Goal: Find specific page/section: Find specific page/section

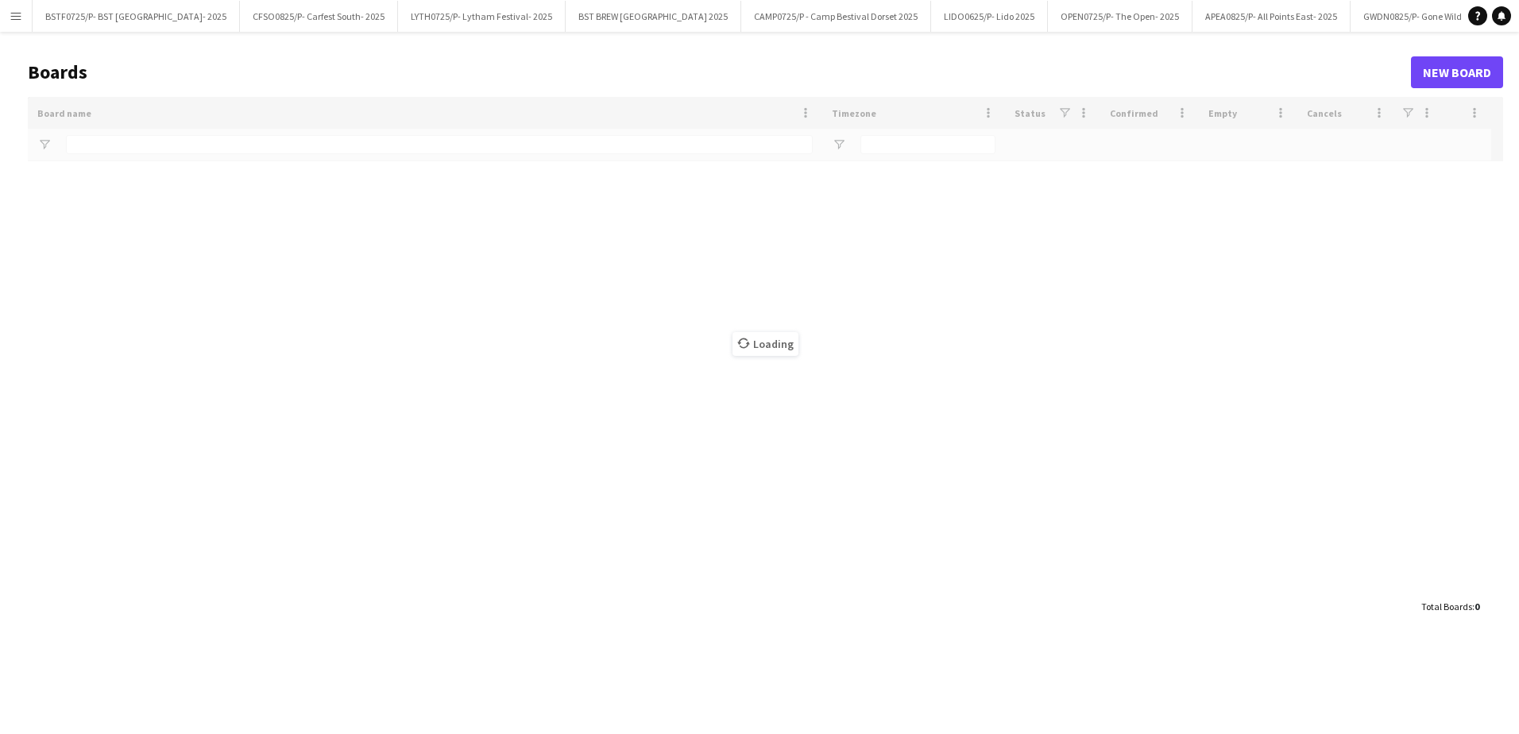
type input "***"
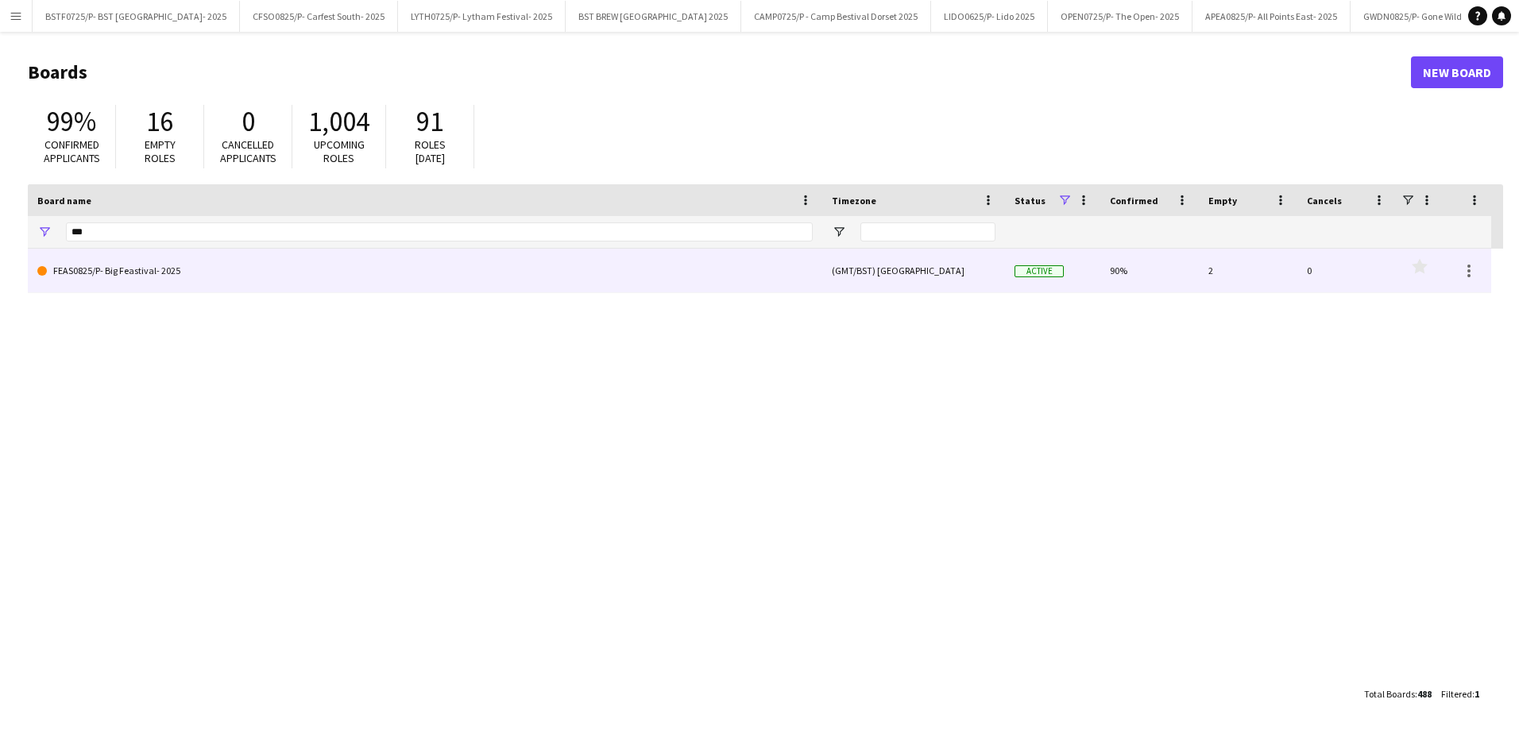
click at [137, 276] on link "FEAS0825/P- Big Feastival- 2025" at bounding box center [424, 271] width 775 height 44
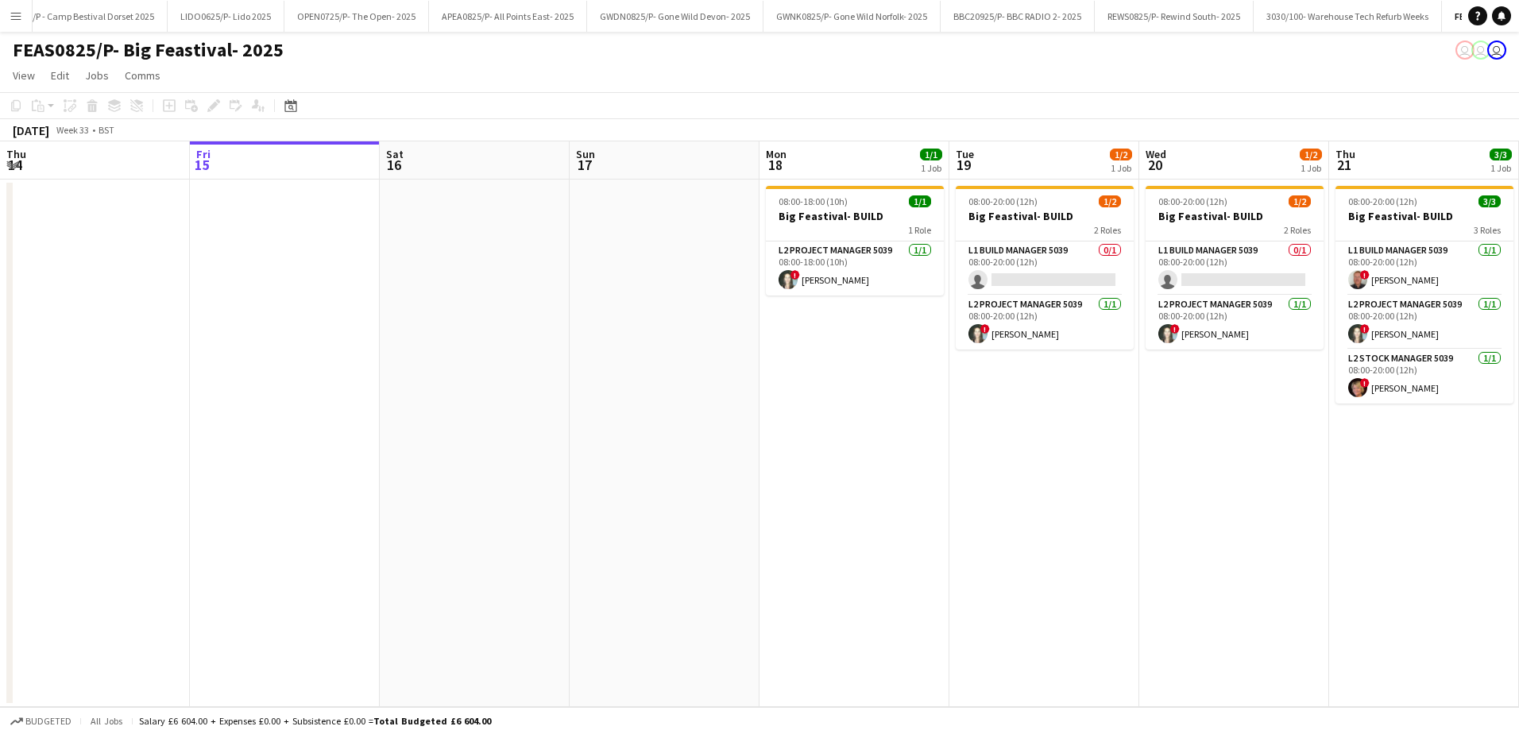
scroll to position [0, 798]
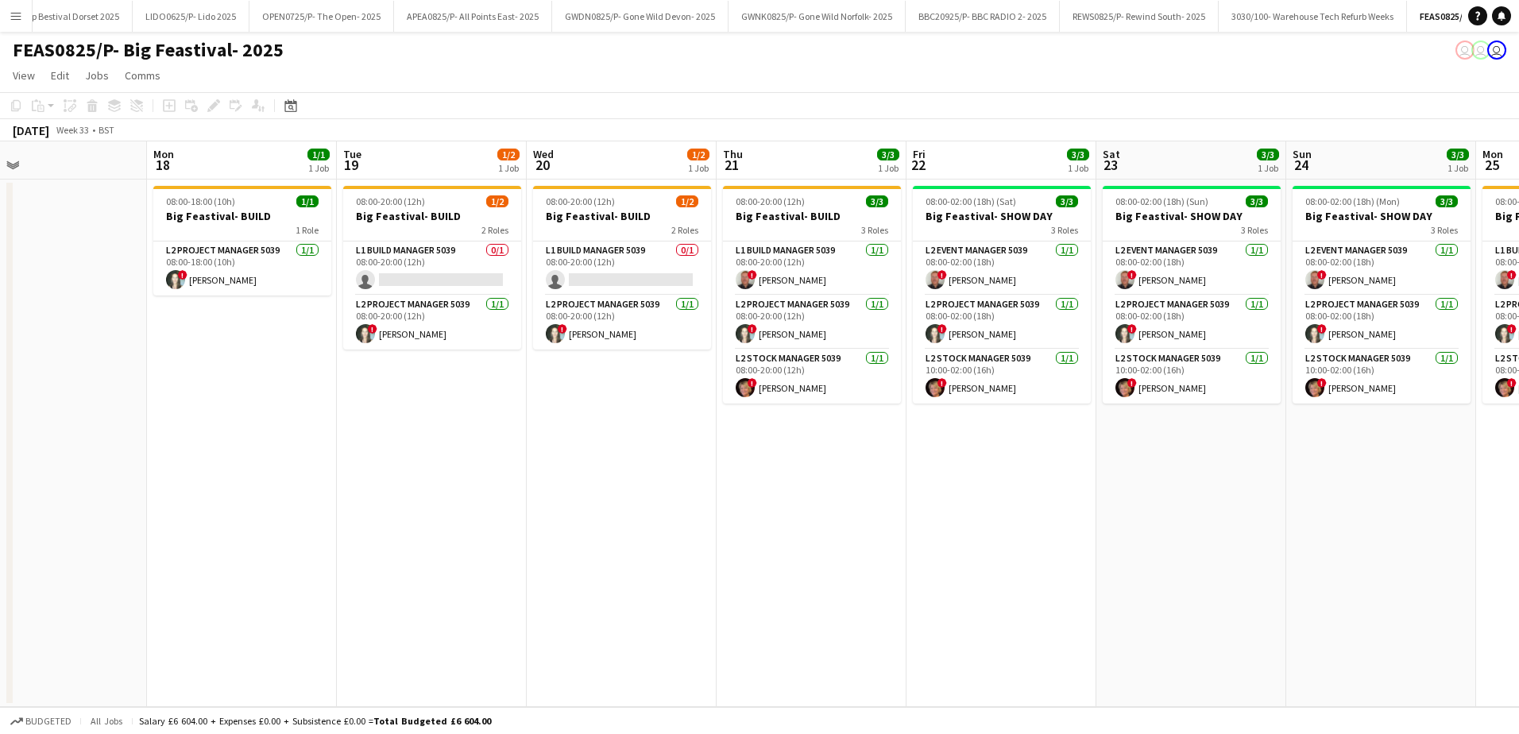
drag, startPoint x: 849, startPoint y: 436, endPoint x: 444, endPoint y: 467, distance: 406.2
click at [237, 421] on app-calendar-viewport "Thu 14 Fri 15 Sat 16 Sun 17 Mon 18 1/1 1 Job Tue 19 1/2 1 Job Wed 20 1/2 1 Job …" at bounding box center [759, 423] width 1519 height 565
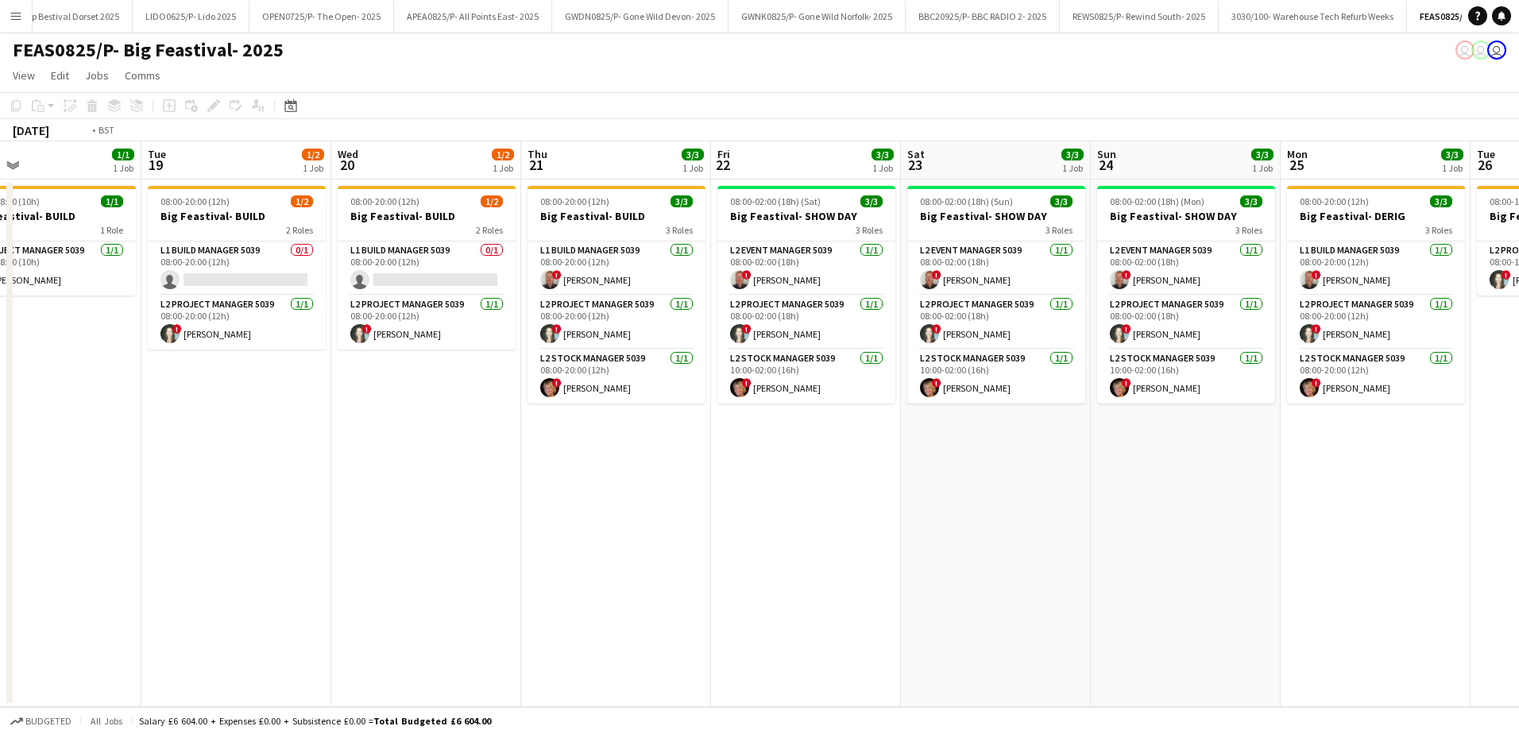
drag, startPoint x: 609, startPoint y: 527, endPoint x: 423, endPoint y: 529, distance: 185.9
click at [423, 529] on app-calendar-viewport "Fri 15 Sat 16 Sun 17 Mon 18 1/1 1 Job Tue 19 1/2 1 Job Wed 20 1/2 1 Job Thu 21 …" at bounding box center [759, 423] width 1519 height 565
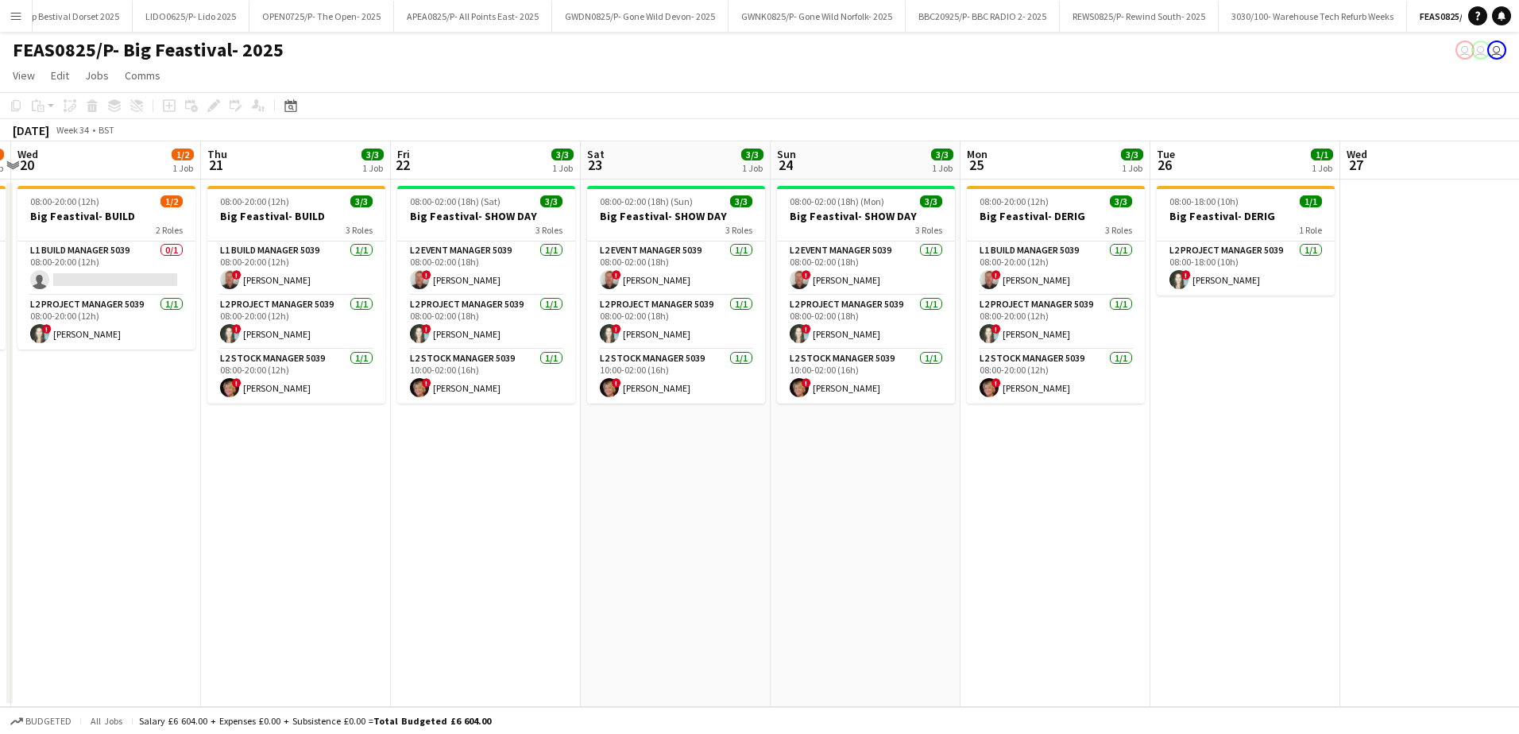
drag, startPoint x: 805, startPoint y: 538, endPoint x: 506, endPoint y: 540, distance: 298.6
click at [506, 540] on app-calendar-viewport "Sun 17 Mon 18 1/1 1 Job Tue 19 1/2 1 Job Wed 20 1/2 1 Job Thu 21 3/3 1 Job Fri …" at bounding box center [759, 423] width 1519 height 565
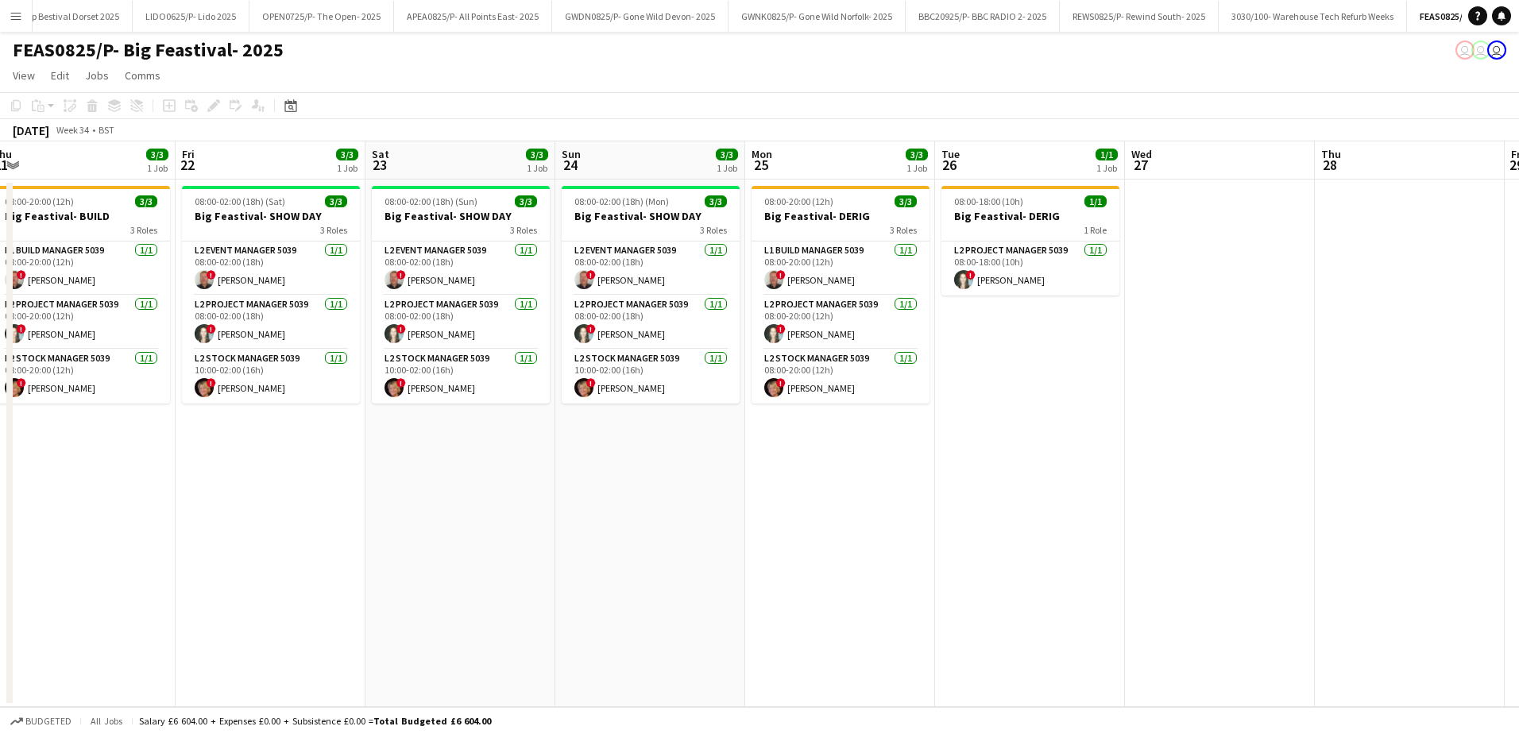
drag, startPoint x: 739, startPoint y: 538, endPoint x: 524, endPoint y: 537, distance: 215.2
click at [524, 537] on app-calendar-viewport "Mon 18 1/1 1 Job Tue 19 1/2 1 Job Wed 20 1/2 1 Job Thu 21 3/3 1 Job Fri 22 3/3 …" at bounding box center [759, 423] width 1519 height 565
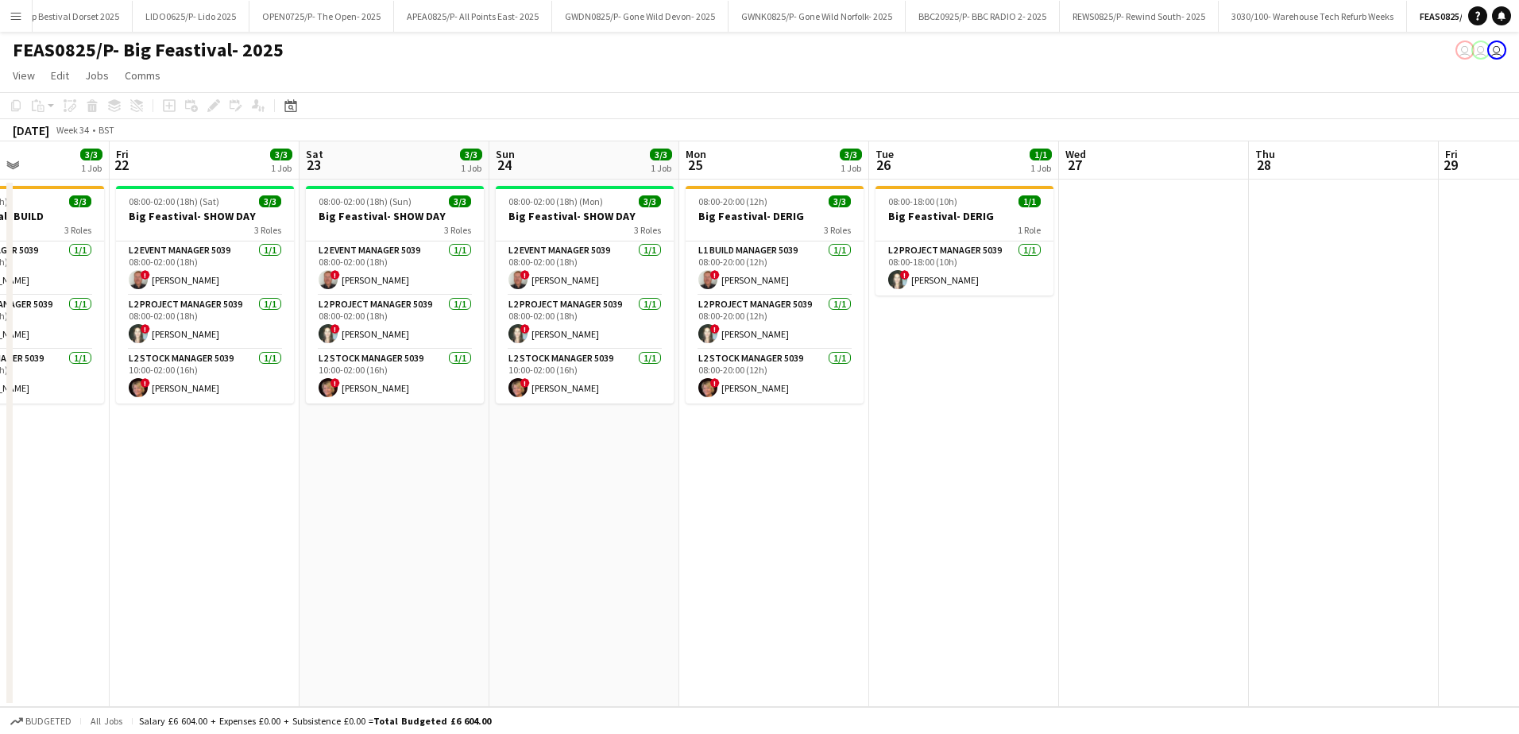
drag, startPoint x: 669, startPoint y: 534, endPoint x: 603, endPoint y: 535, distance: 65.9
click at [603, 535] on app-calendar-viewport "Tue 19 1/2 1 Job Wed 20 1/2 1 Job Thu 21 3/3 1 Job Fri 22 3/3 1 Job Sat 23 3/3 …" at bounding box center [759, 423] width 1519 height 565
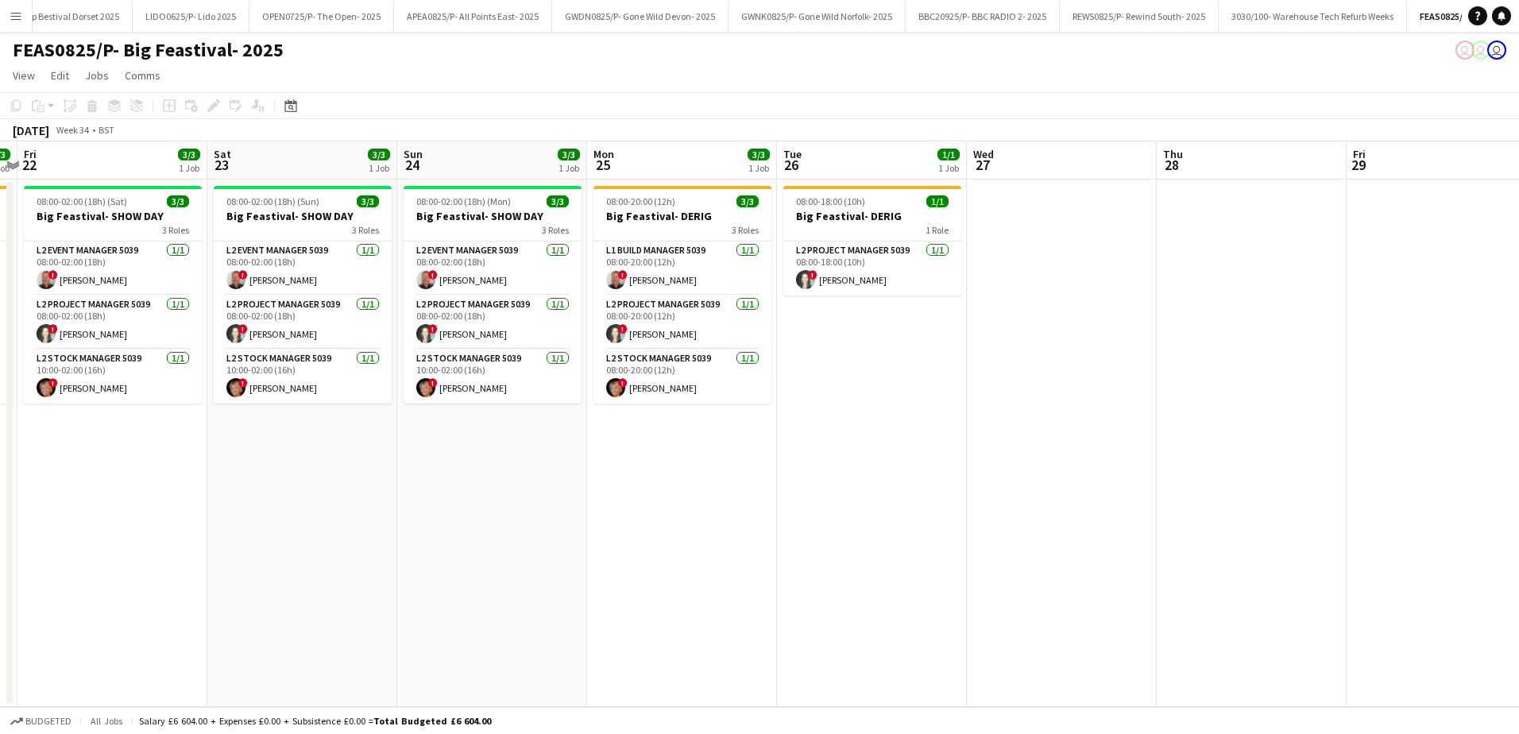
drag, startPoint x: 838, startPoint y: 522, endPoint x: 746, endPoint y: 527, distance: 92.3
click at [746, 527] on app-calendar-viewport "Tue 19 1/2 1 Job Wed 20 1/2 1 Job Thu 21 3/3 1 Job Fri 22 3/3 1 Job Sat 23 3/3 …" at bounding box center [759, 423] width 1519 height 565
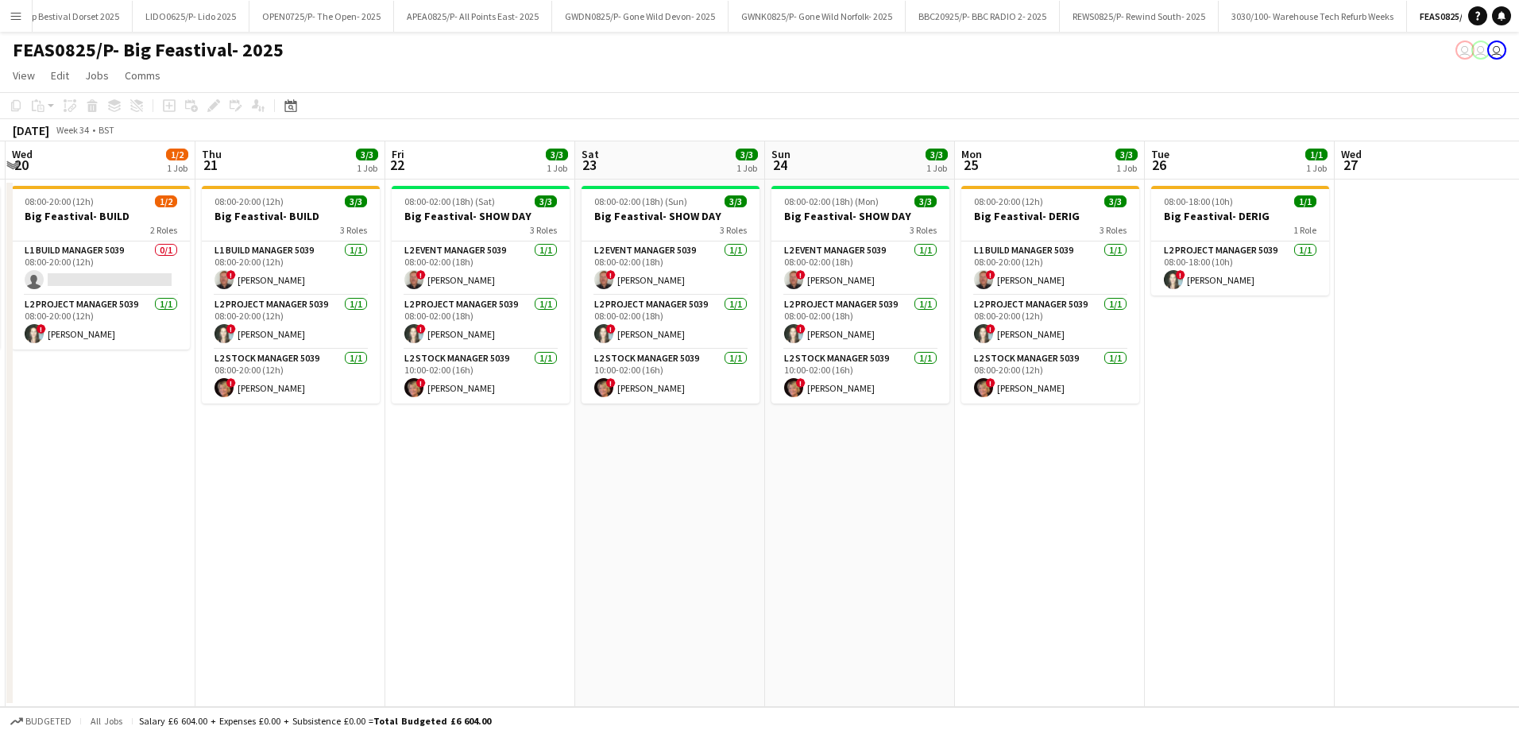
drag, startPoint x: 893, startPoint y: 527, endPoint x: 1017, endPoint y: 527, distance: 124.7
click at [1017, 527] on app-calendar-viewport "Mon 18 1/1 1 Job Tue 19 1/2 1 Job Wed 20 1/2 1 Job Thu 21 3/3 1 Job Fri 22 3/3 …" at bounding box center [759, 423] width 1519 height 565
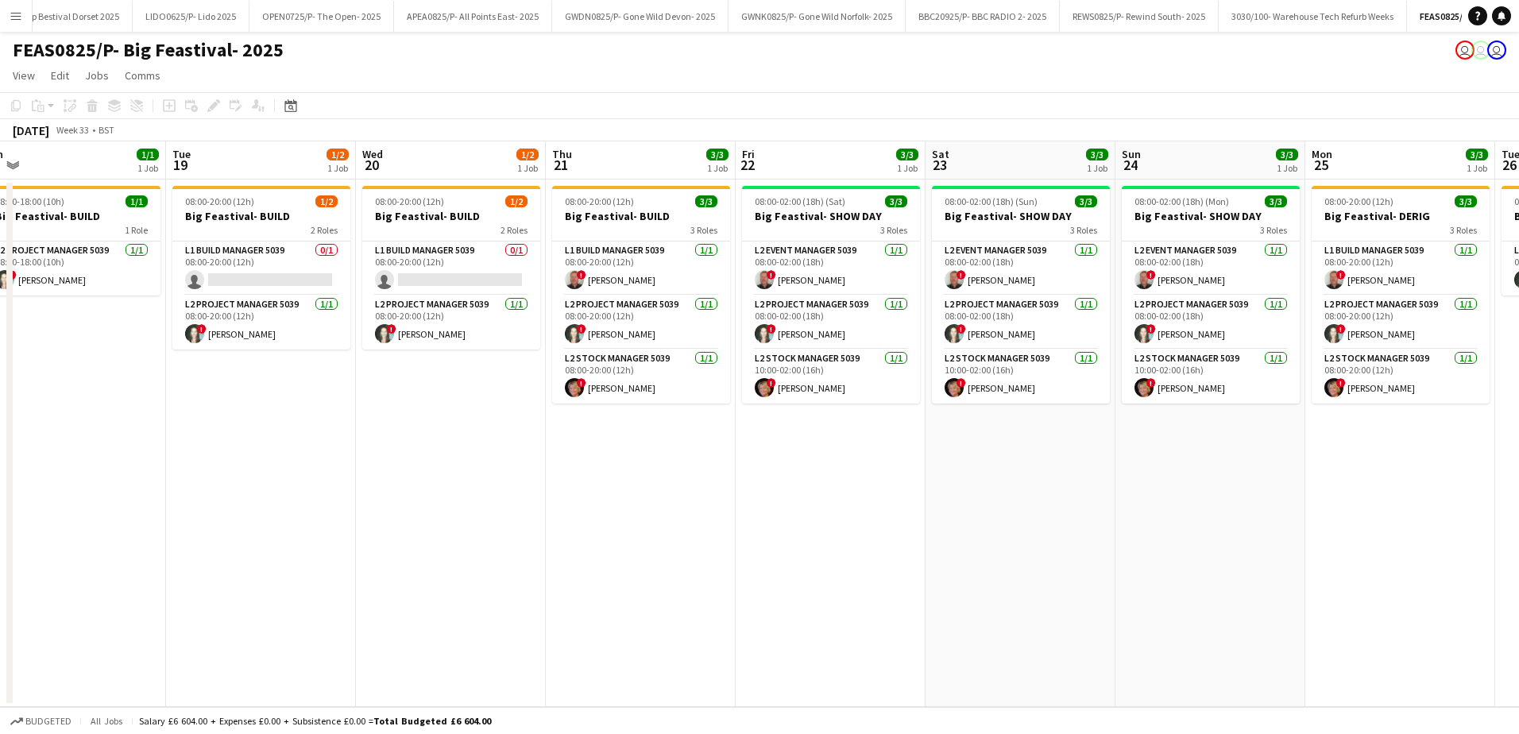
scroll to position [0, 608]
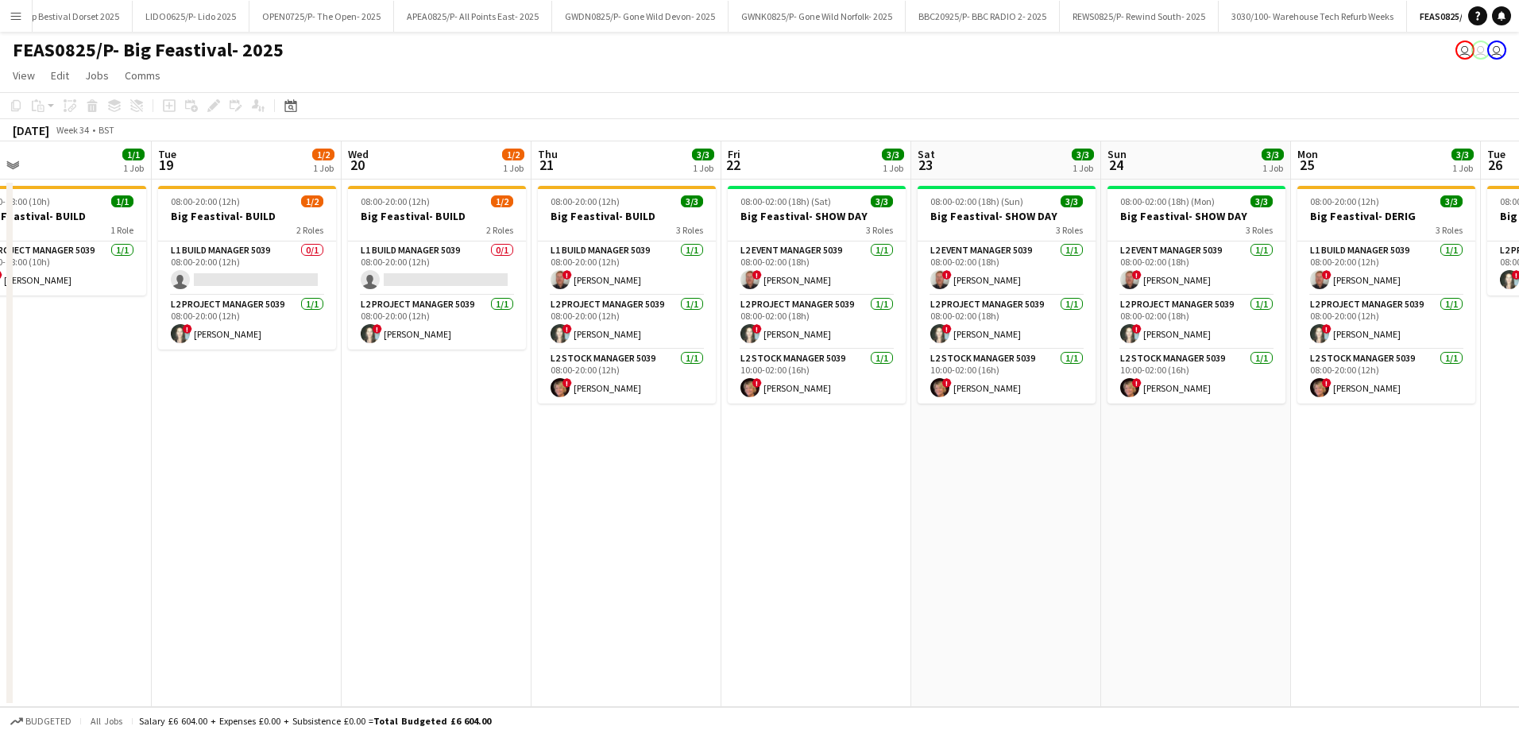
drag, startPoint x: 718, startPoint y: 538, endPoint x: 822, endPoint y: 538, distance: 104.0
click at [822, 538] on app-calendar-viewport "Fri 15 Sat 16 Sun 17 Mon 18 1/1 1 Job Tue 19 1/2 1 Job Wed 20 1/2 1 Job Thu 21 …" at bounding box center [759, 423] width 1519 height 565
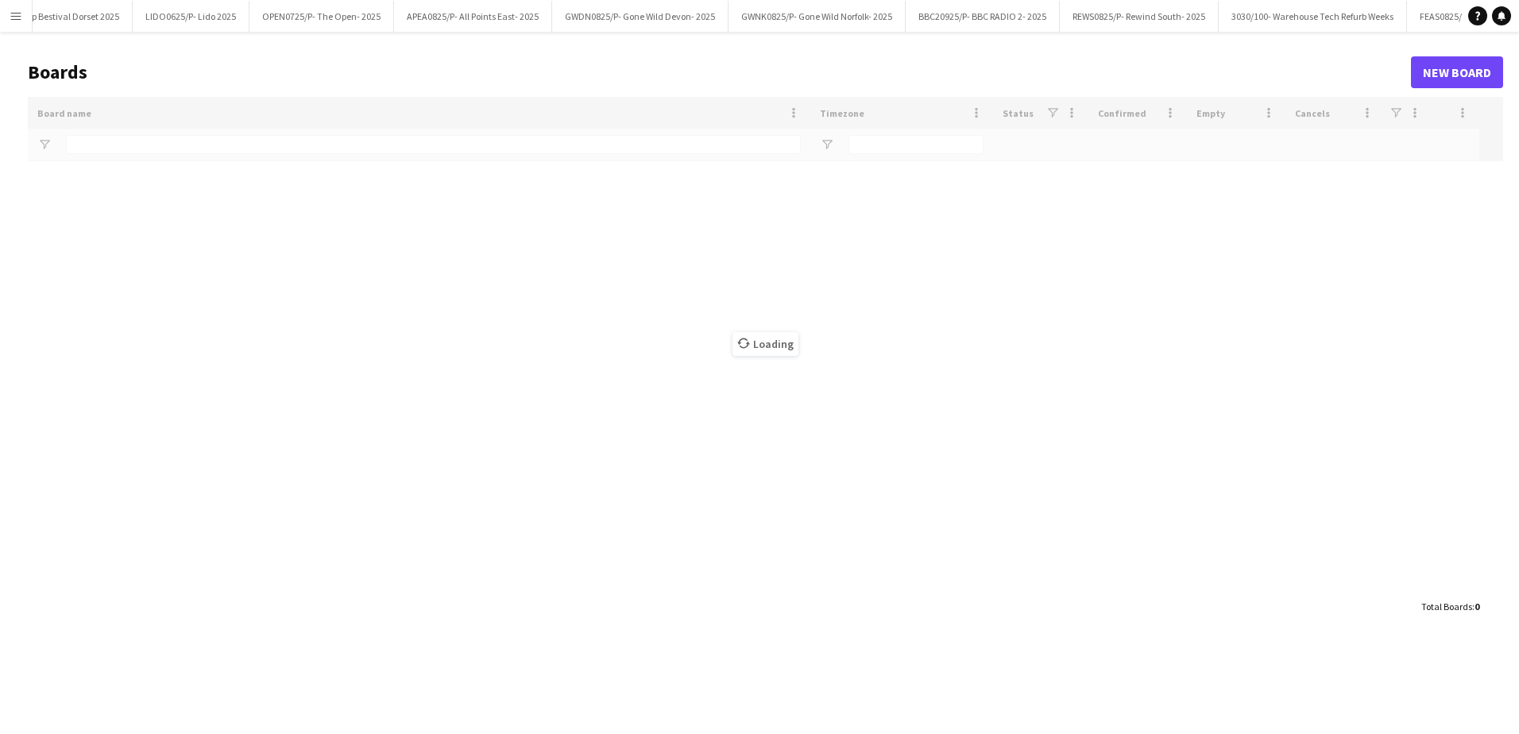
type input "***"
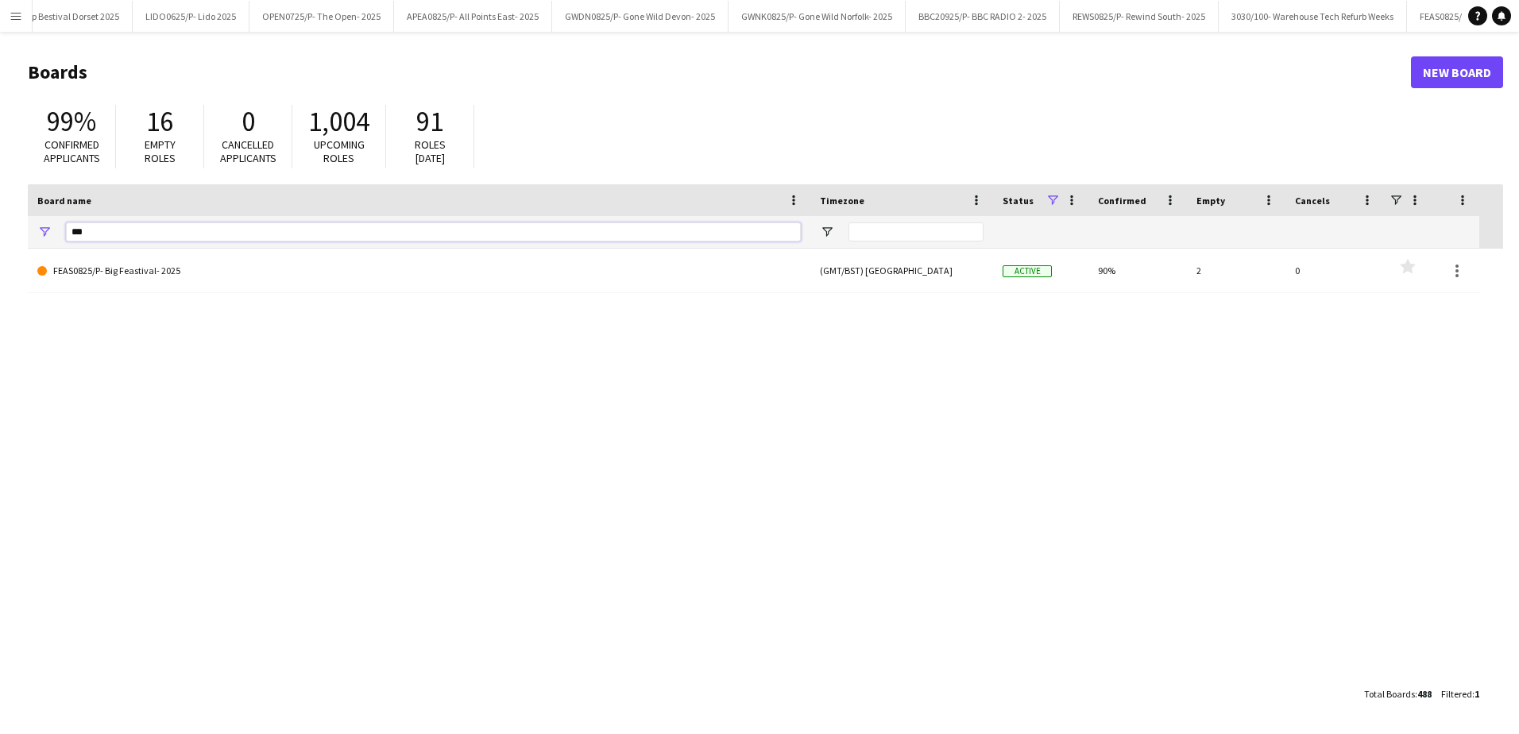
drag, startPoint x: 98, startPoint y: 232, endPoint x: -3, endPoint y: 233, distance: 100.9
click at [0, 233] on html "Menu Boards Boards Boards All jobs Status Workforce Workforce My Workforce Recr…" at bounding box center [759, 367] width 1519 height 734
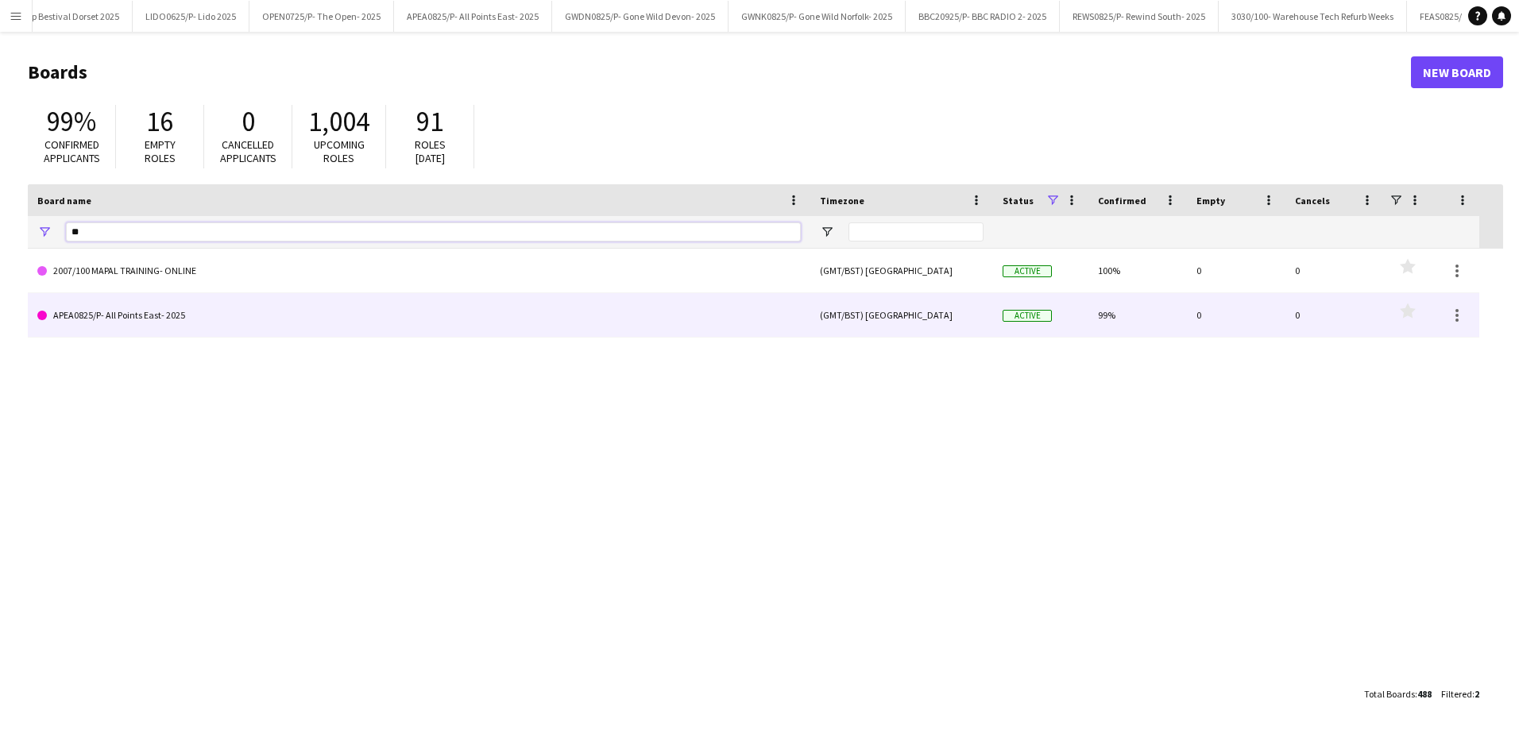
type input "**"
click at [84, 326] on link "APEA0825/P- All Points East- 2025" at bounding box center [418, 315] width 763 height 44
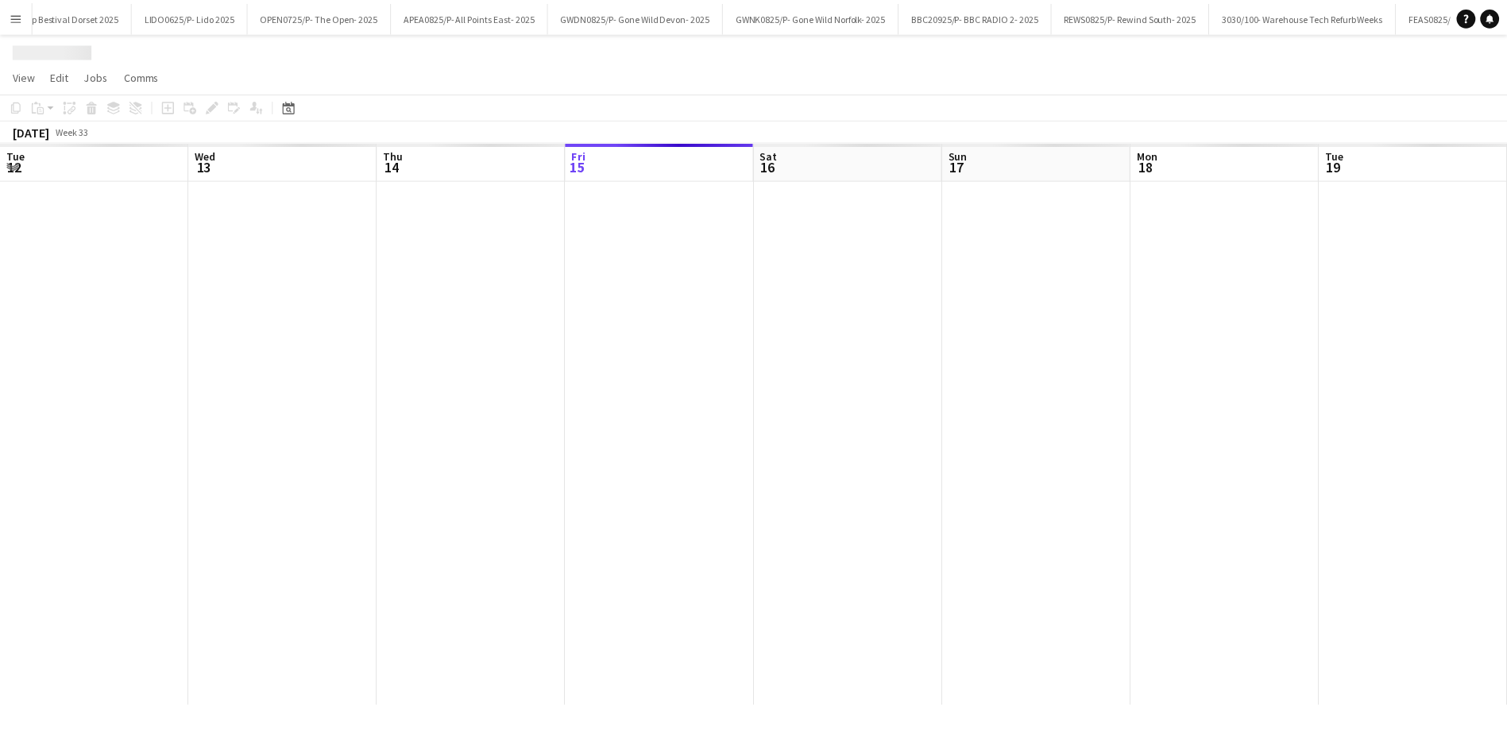
scroll to position [0, 380]
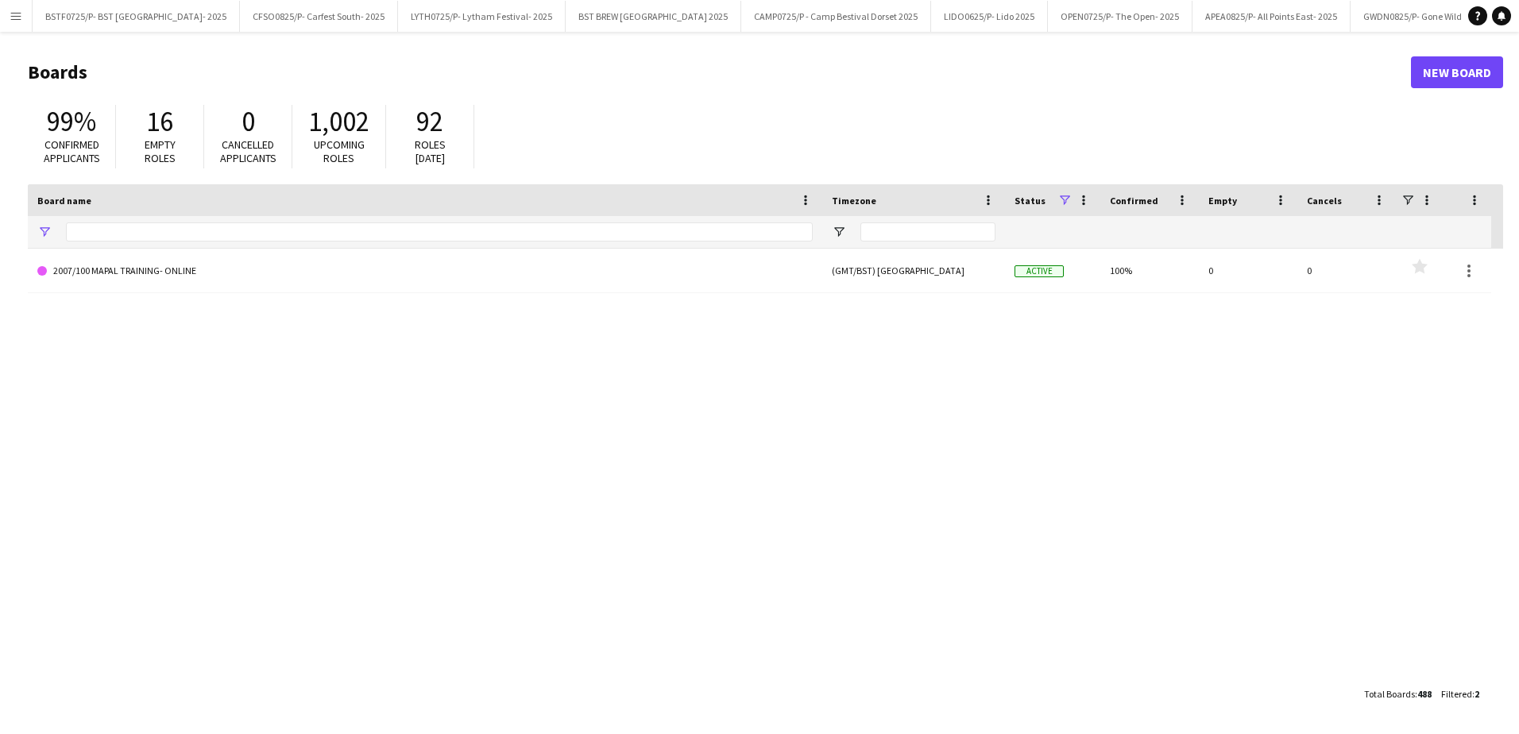
type input "**"
click at [163, 235] on input "**" at bounding box center [439, 231] width 747 height 19
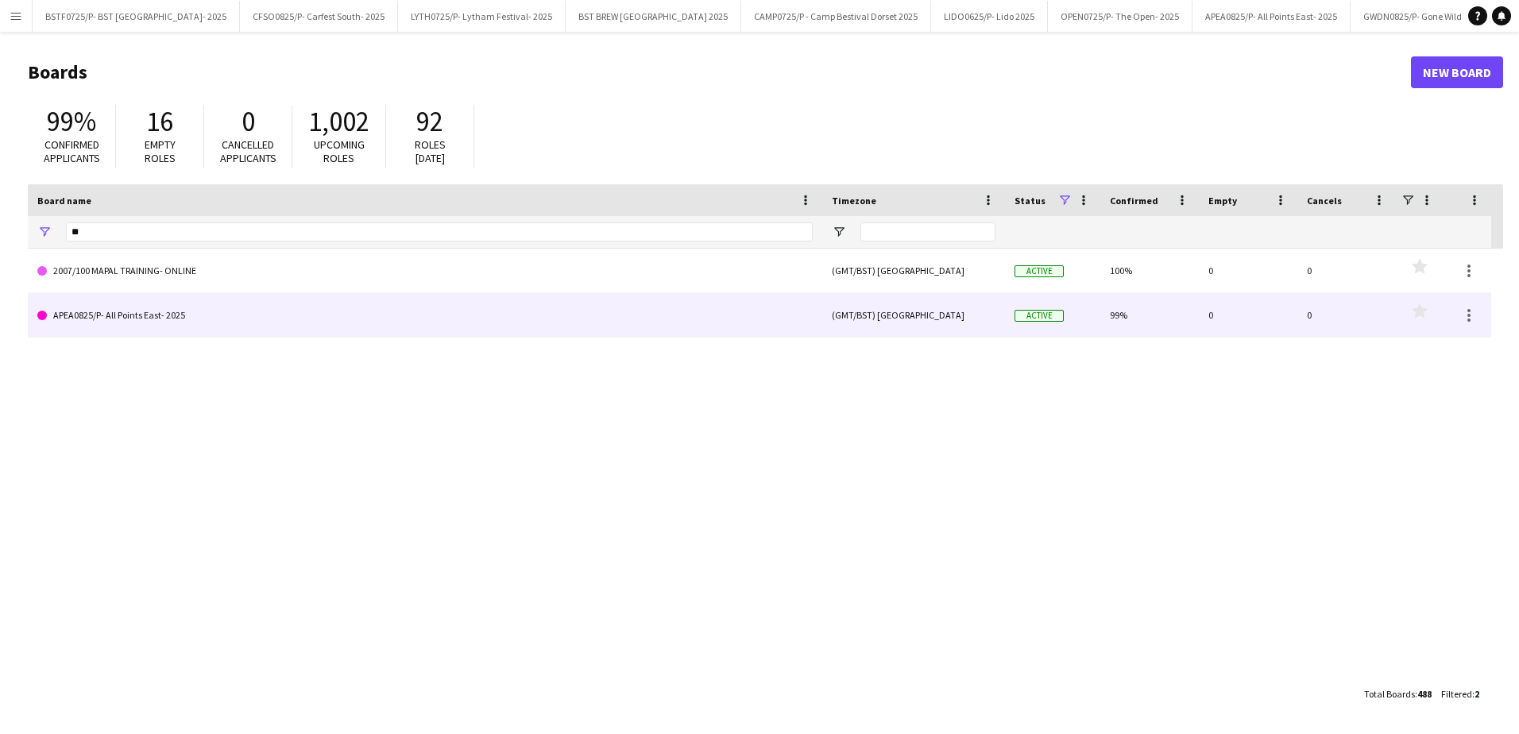
click at [216, 327] on link "APEA0825/P- All Points East- 2025" at bounding box center [424, 315] width 775 height 44
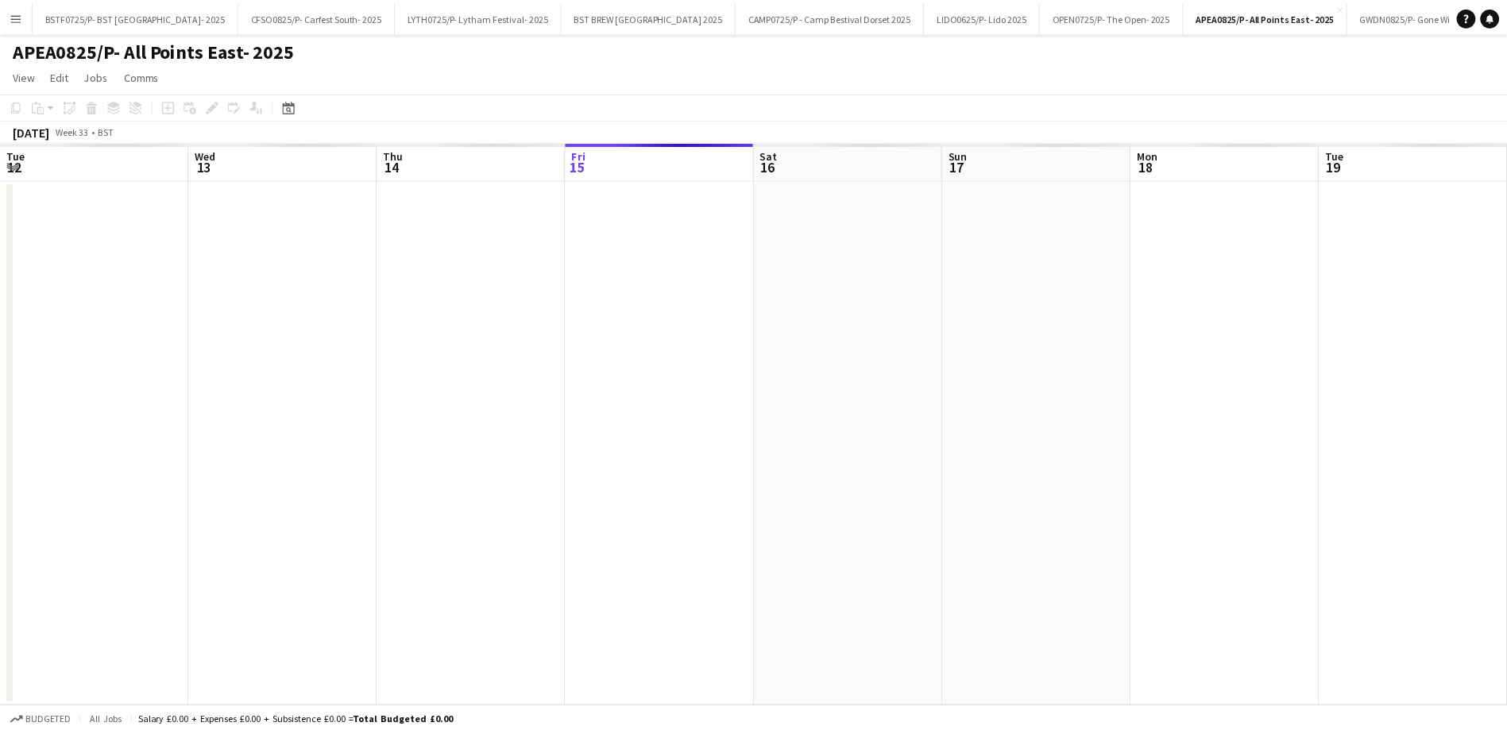
scroll to position [0, 380]
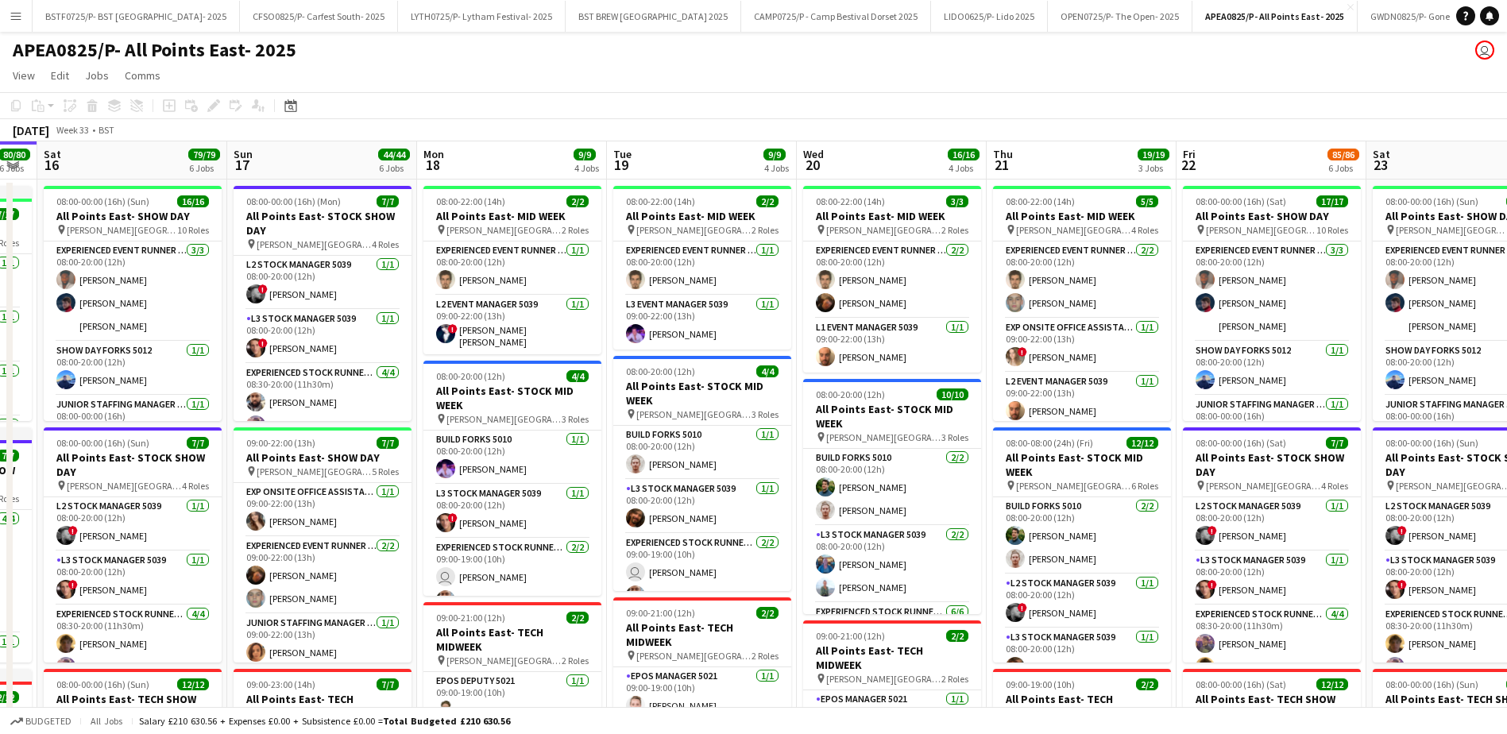
drag, startPoint x: 1298, startPoint y: 166, endPoint x: 993, endPoint y: 174, distance: 305.1
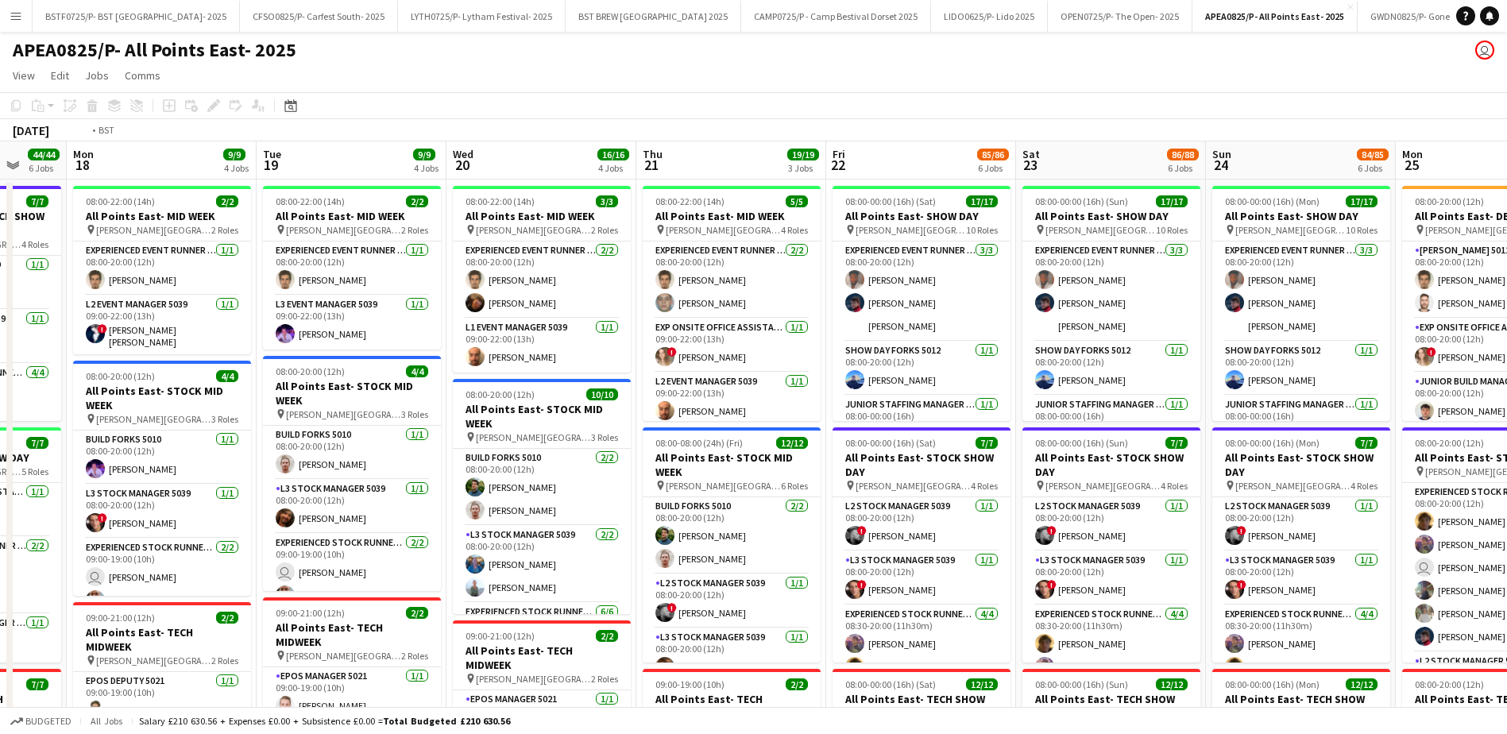
drag, startPoint x: 1304, startPoint y: 167, endPoint x: 944, endPoint y: 172, distance: 359.8
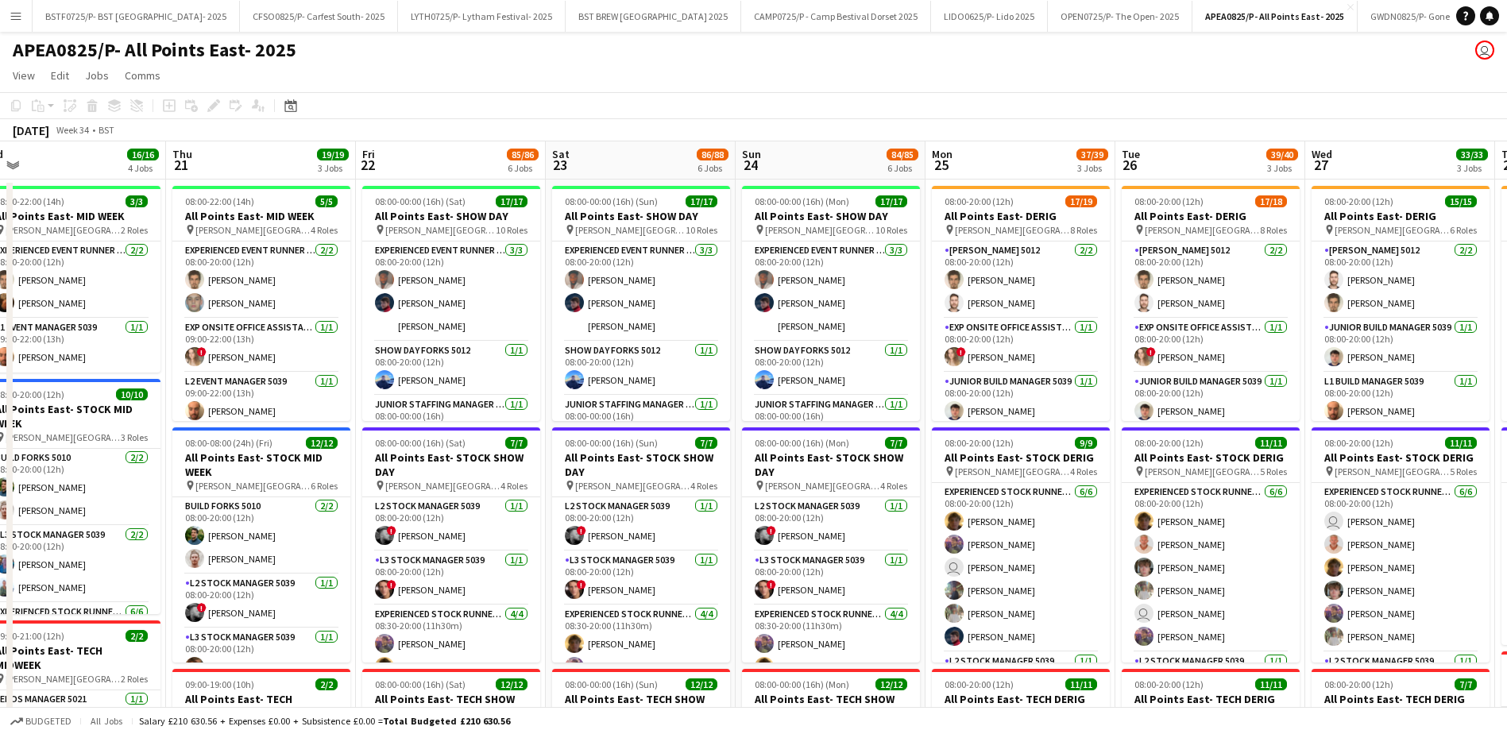
drag, startPoint x: 1238, startPoint y: 170, endPoint x: 862, endPoint y: 172, distance: 376.5
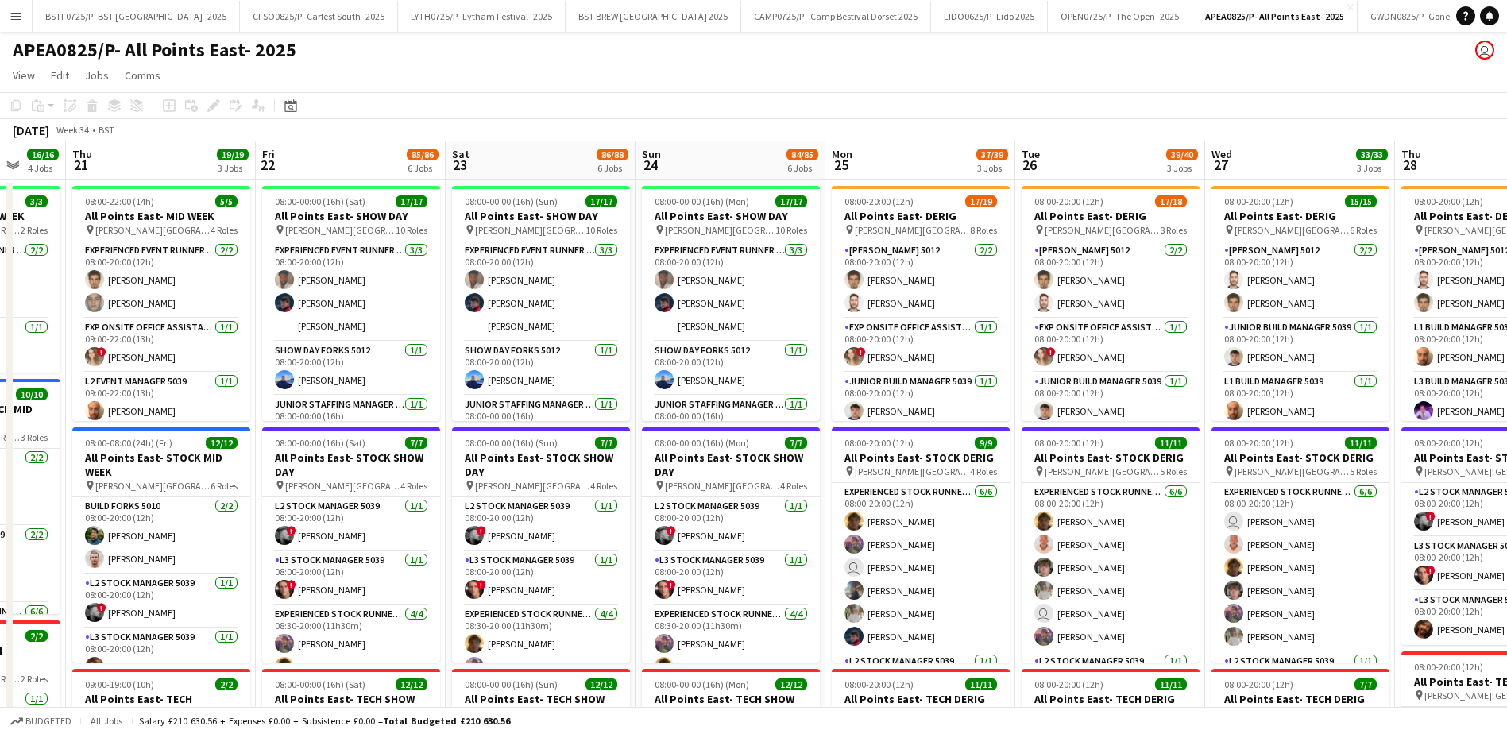
drag, startPoint x: 1139, startPoint y: 167, endPoint x: 805, endPoint y: 172, distance: 333.6
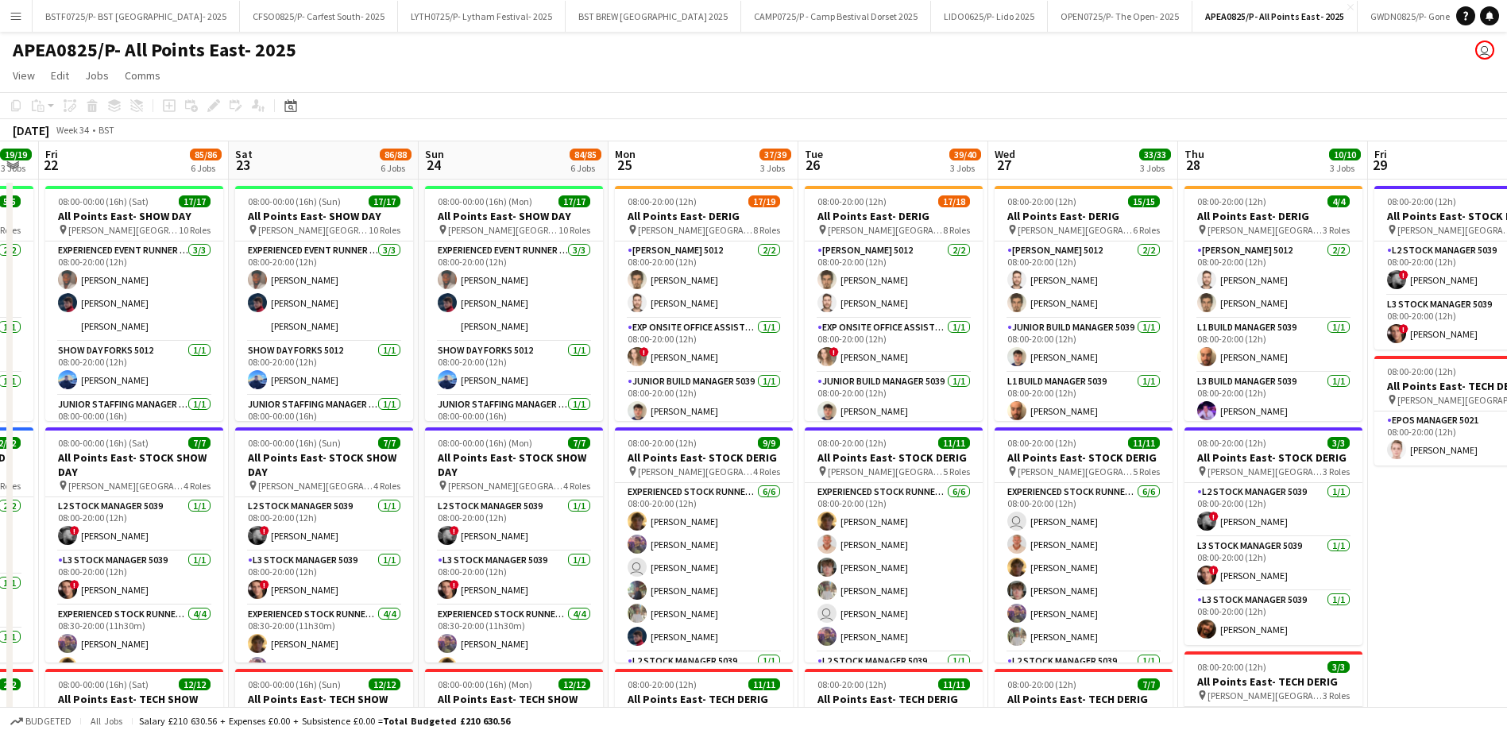
drag, startPoint x: 1011, startPoint y: 169, endPoint x: 775, endPoint y: 167, distance: 235.9
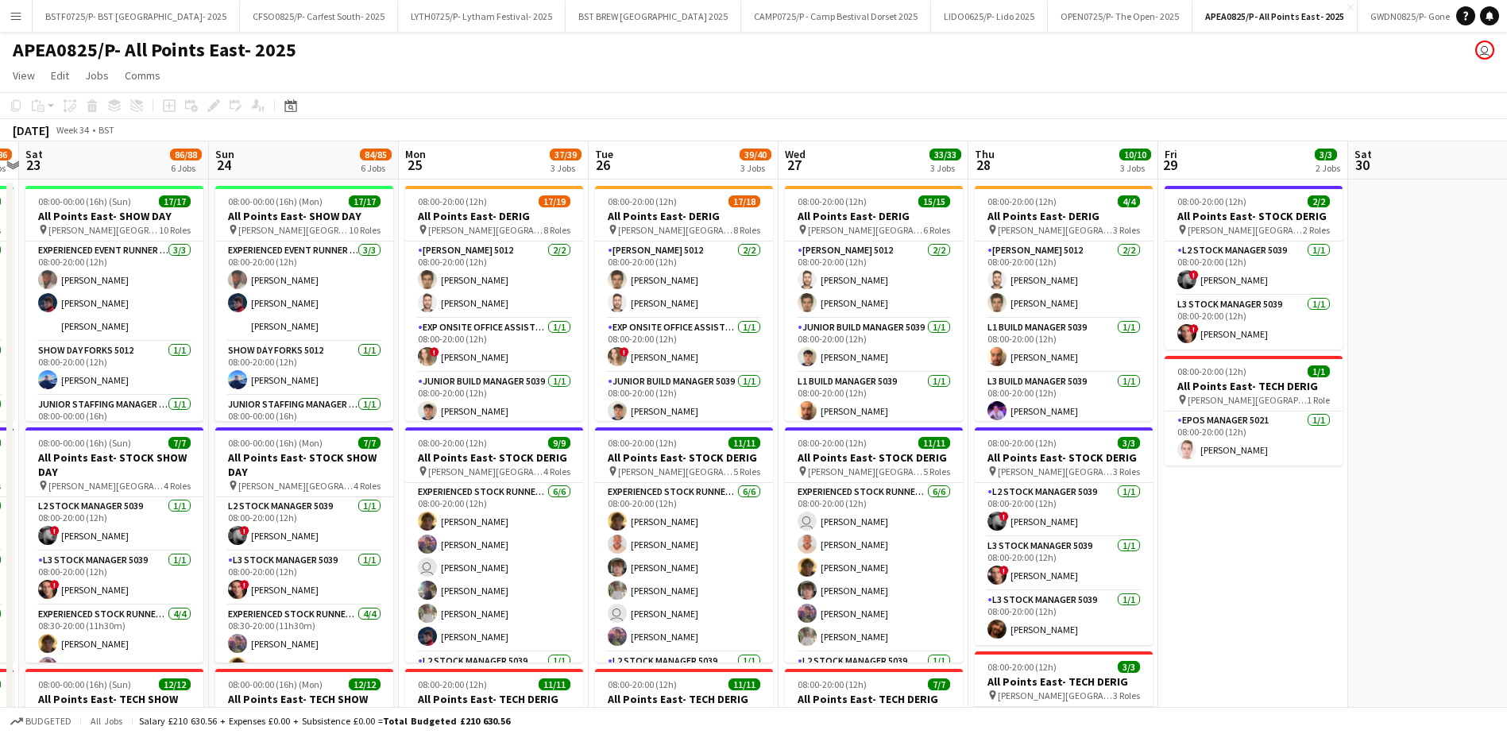
drag, startPoint x: 1083, startPoint y: 162, endPoint x: 806, endPoint y: 176, distance: 276.7
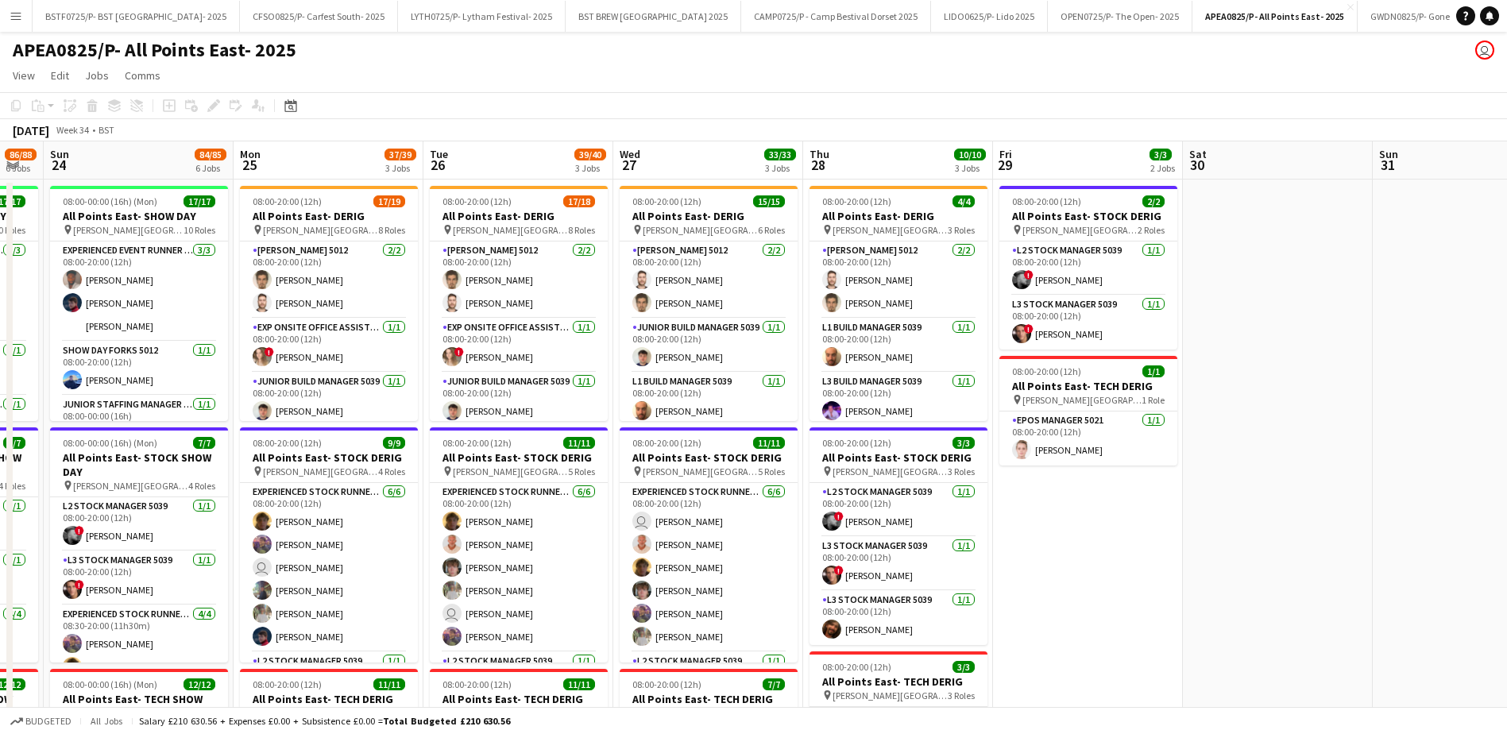
scroll to position [0, 519]
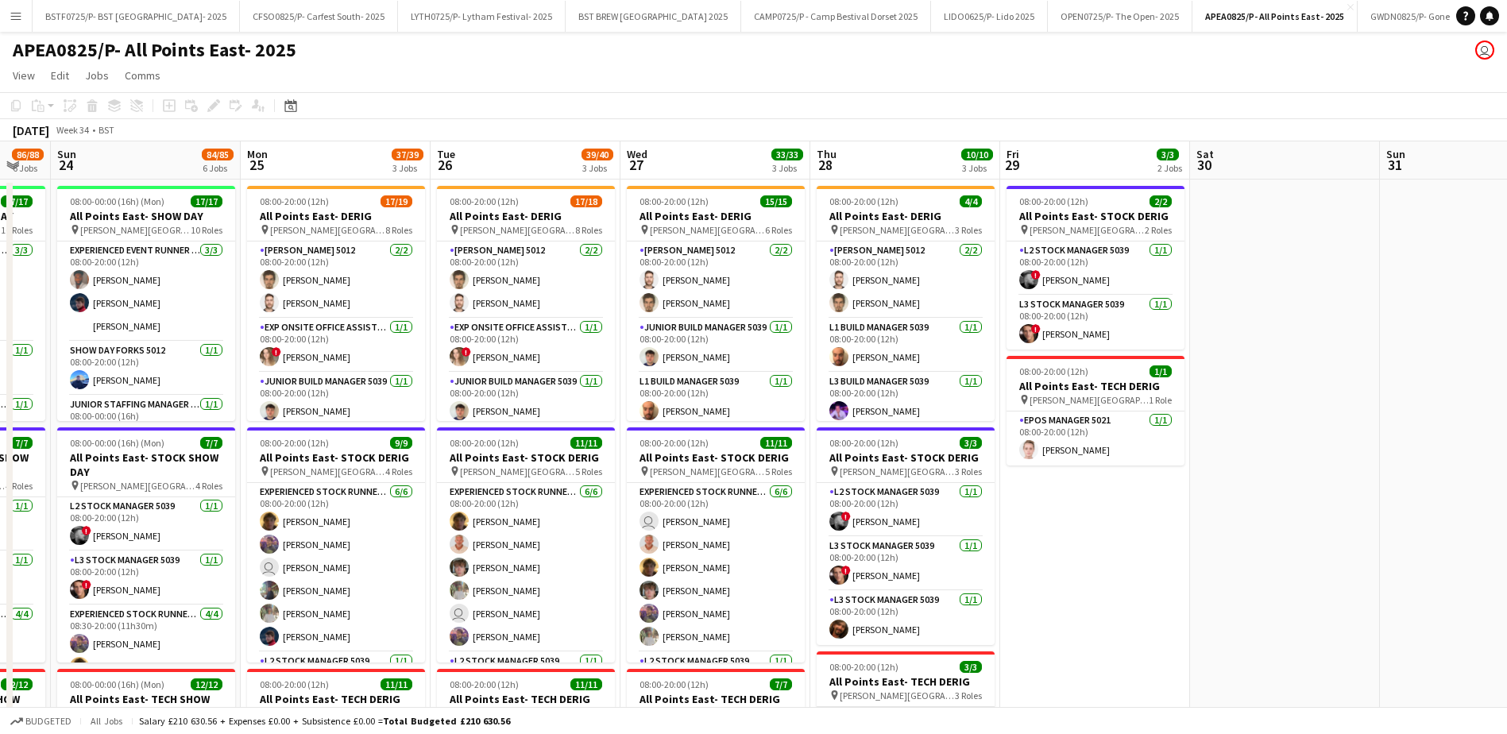
drag, startPoint x: 420, startPoint y: 172, endPoint x: 461, endPoint y: 185, distance: 42.5
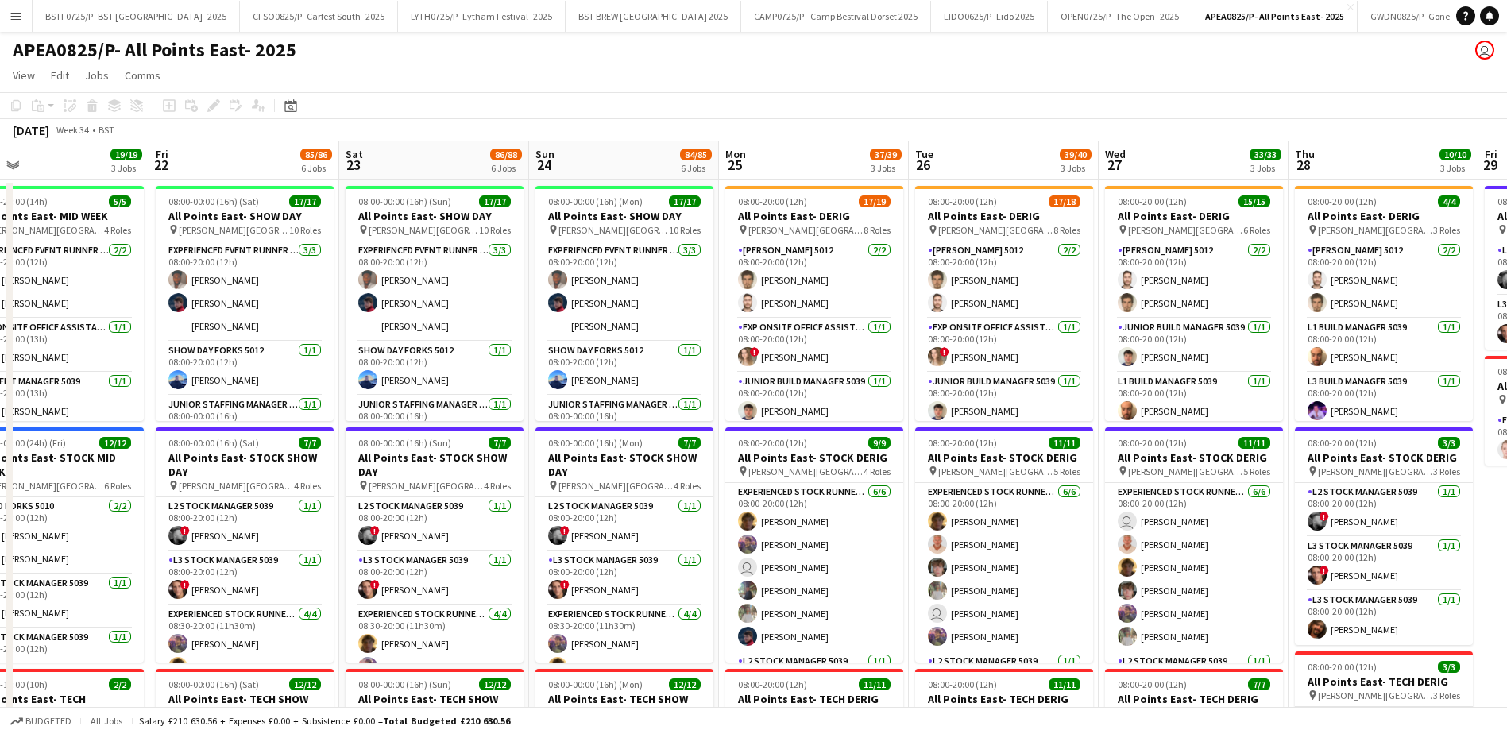
drag, startPoint x: 480, startPoint y: 173, endPoint x: 783, endPoint y: 164, distance: 302.7
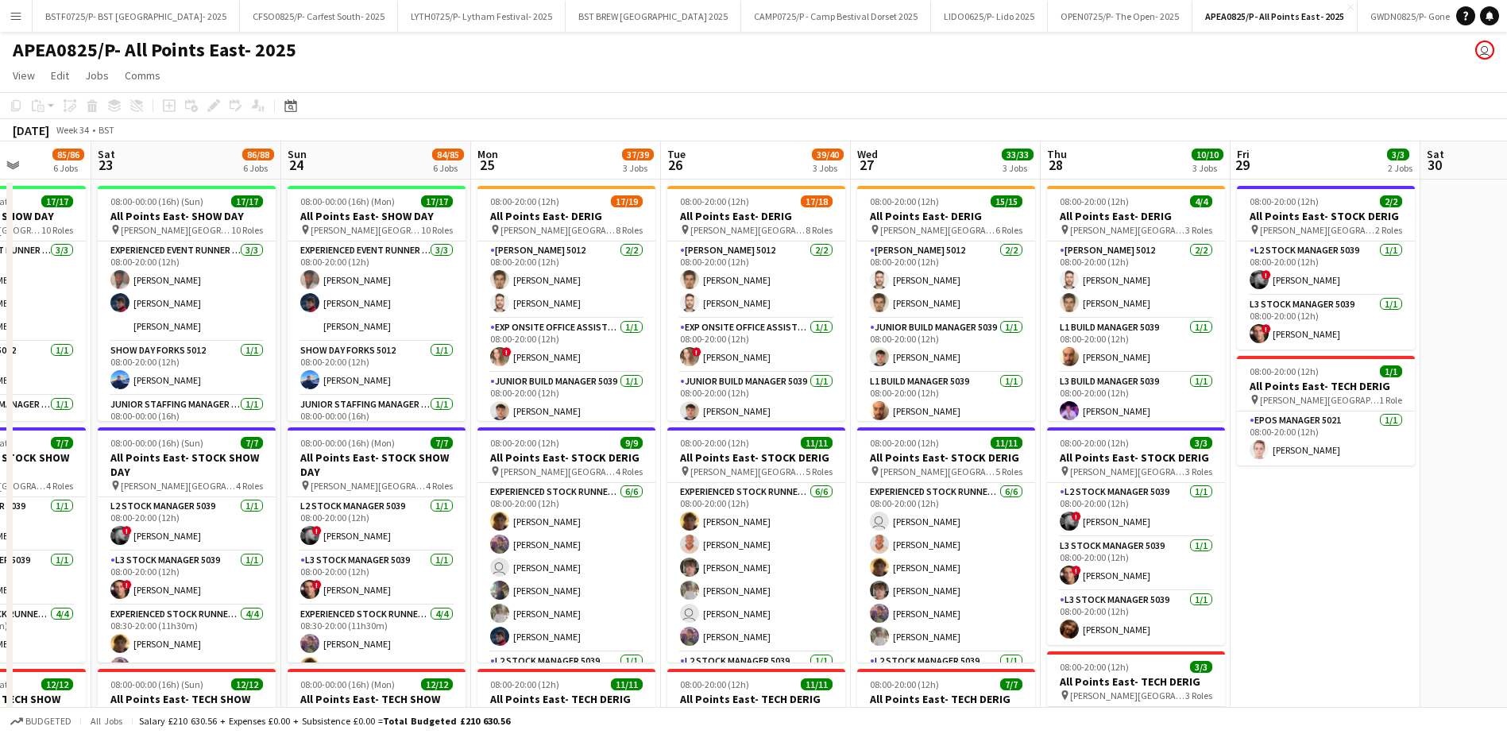
scroll to position [0, 479]
drag, startPoint x: 839, startPoint y: 165, endPoint x: 595, endPoint y: 167, distance: 243.8
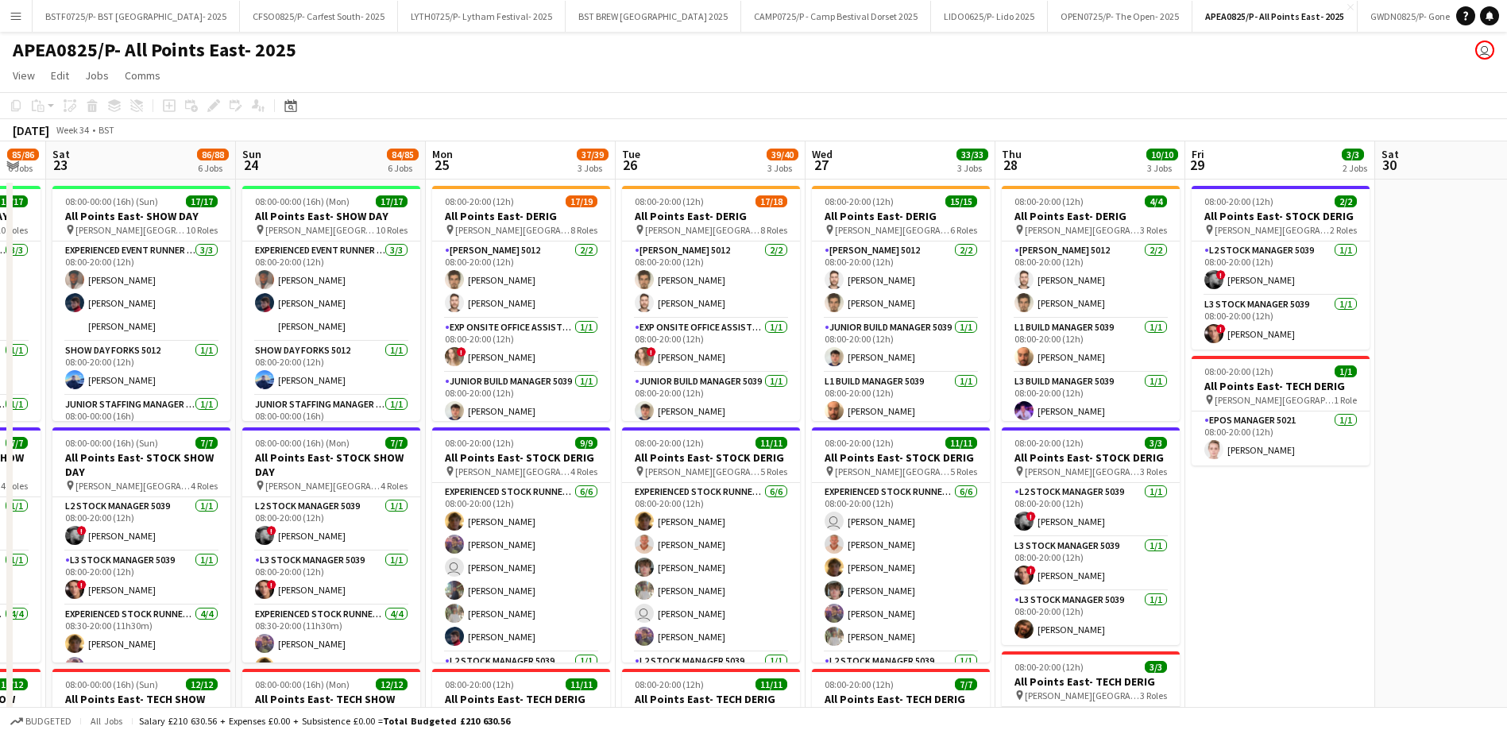
scroll to position [0, 576]
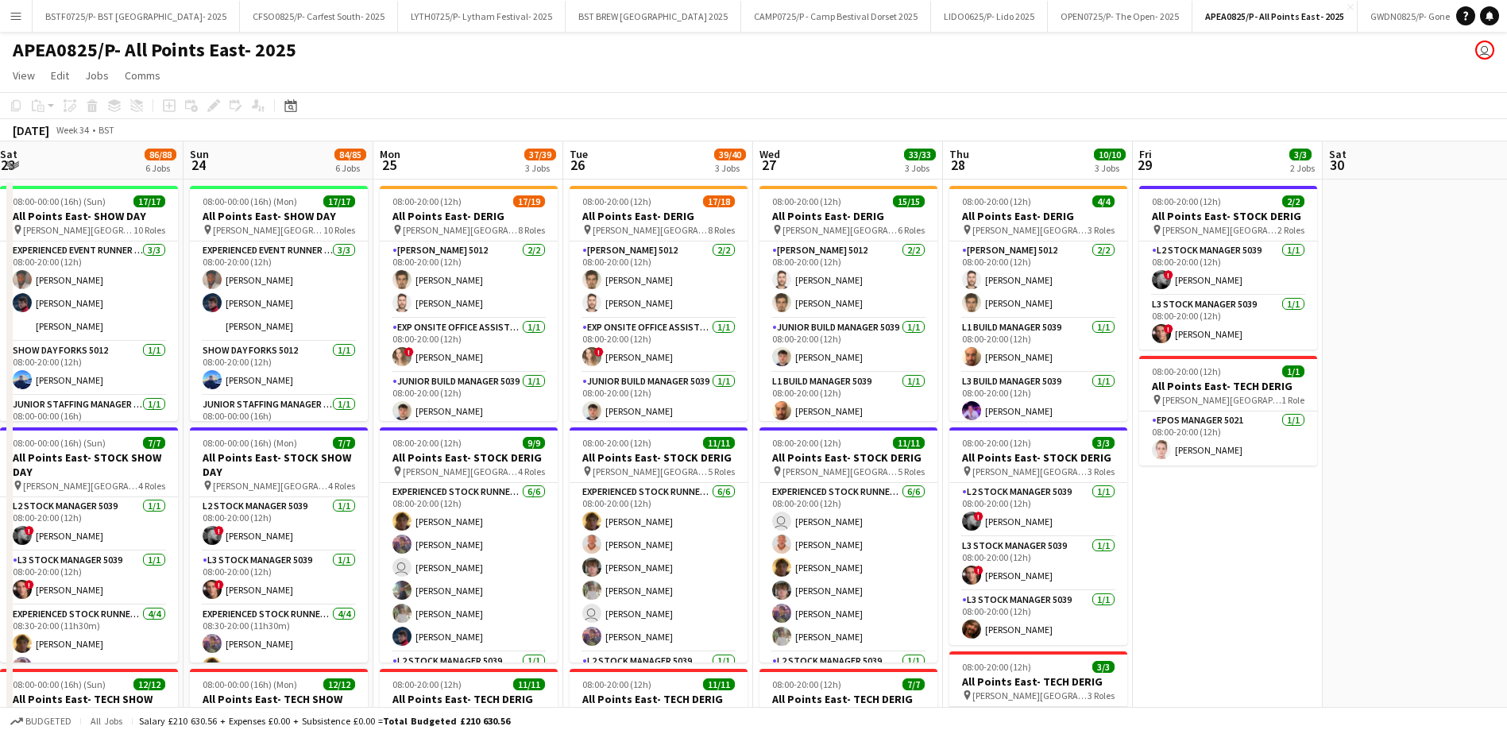
drag, startPoint x: 679, startPoint y: 166, endPoint x: 582, endPoint y: 166, distance: 96.9
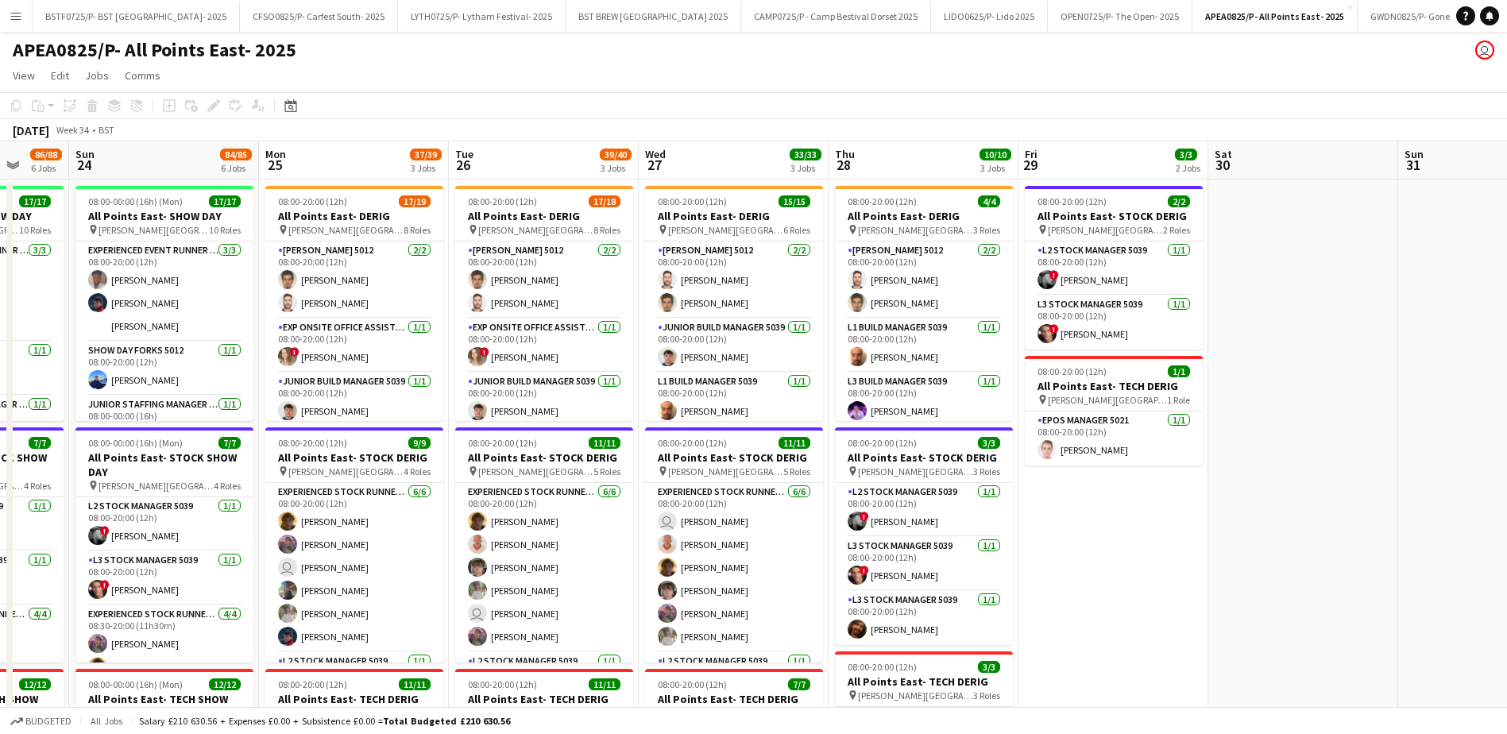
scroll to position [0, 501]
drag, startPoint x: 662, startPoint y: 167, endPoint x: 546, endPoint y: 169, distance: 115.2
